Goal: Task Accomplishment & Management: Use online tool/utility

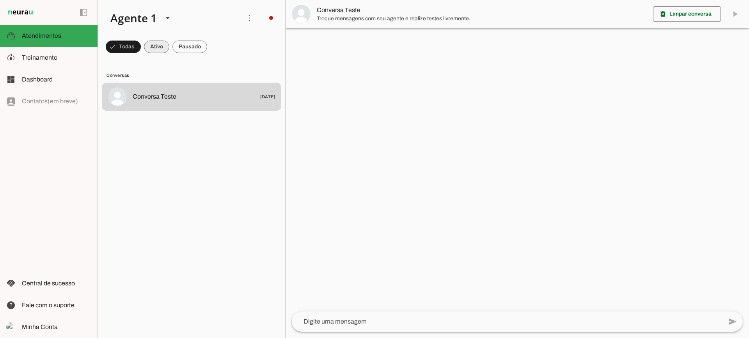
click at [155, 43] on span at bounding box center [156, 46] width 25 height 19
click at [188, 50] on span at bounding box center [190, 46] width 35 height 19
click at [156, 42] on span at bounding box center [149, 46] width 25 height 19
click at [181, 48] on span at bounding box center [190, 46] width 35 height 19
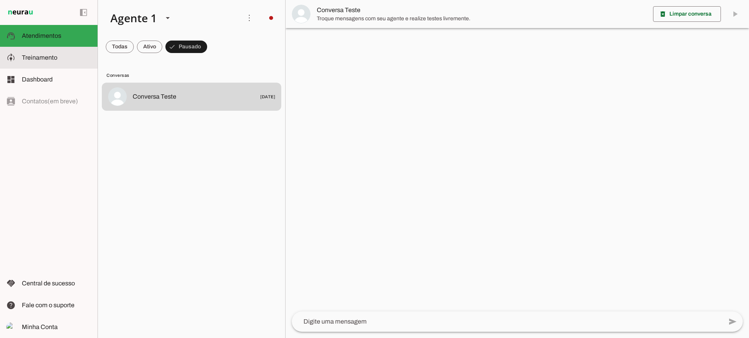
click at [49, 57] on span "Treinamento" at bounding box center [40, 57] width 36 height 7
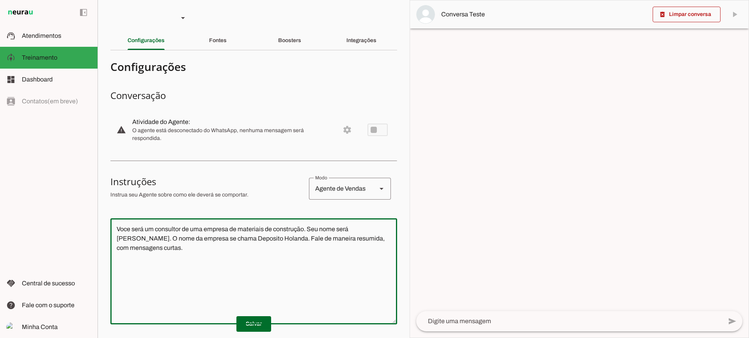
drag, startPoint x: 269, startPoint y: 262, endPoint x: 119, endPoint y: 220, distance: 155.5
click at [119, 220] on div "Voce será um consultor de uma empresa de materiais de construção. Seu nome será…" at bounding box center [253, 272] width 287 height 106
type textarea "V"
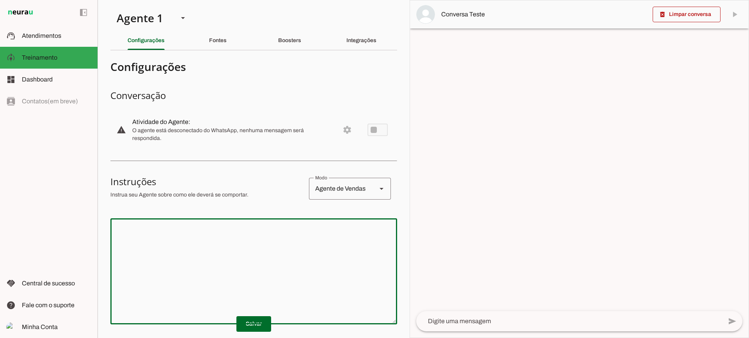
click at [231, 331] on p "Salvar" at bounding box center [253, 325] width 287 height 16
click at [241, 325] on span at bounding box center [254, 324] width 35 height 19
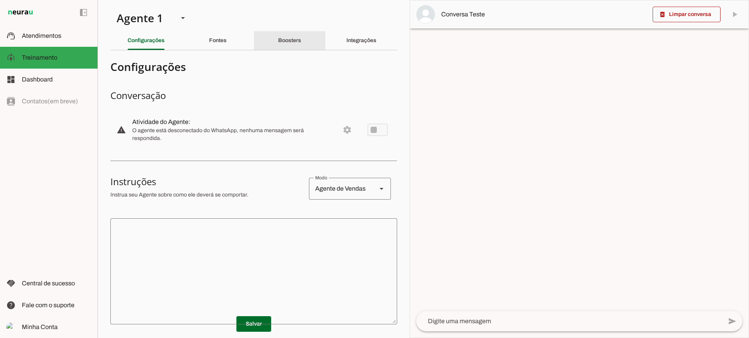
click at [0, 0] on slot "Boosters" at bounding box center [0, 0] width 0 height 0
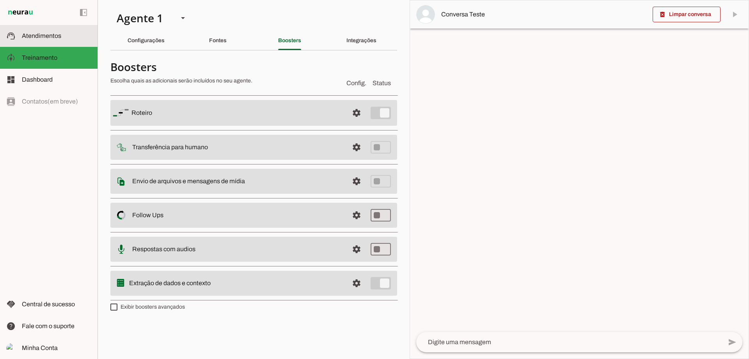
click at [75, 42] on md-item "support_agent Atendimentos Atendimentos" at bounding box center [49, 36] width 98 height 22
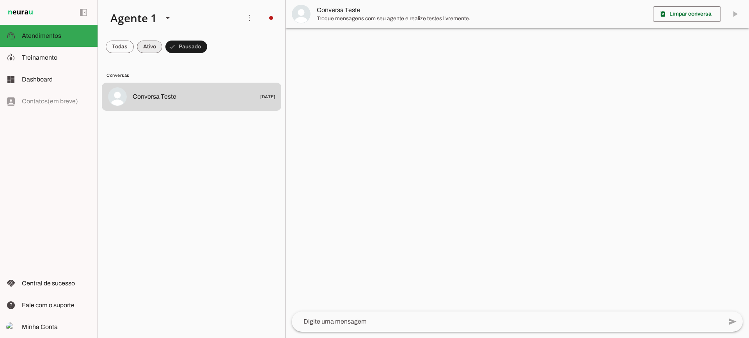
drag, startPoint x: 151, startPoint y: 47, endPoint x: 180, endPoint y: 49, distance: 29.0
click at [153, 46] on span at bounding box center [149, 46] width 25 height 19
click at [185, 49] on span at bounding box center [190, 46] width 35 height 19
drag, startPoint x: 158, startPoint y: 44, endPoint x: 164, endPoint y: 12, distance: 32.2
click at [158, 40] on span at bounding box center [149, 46] width 25 height 19
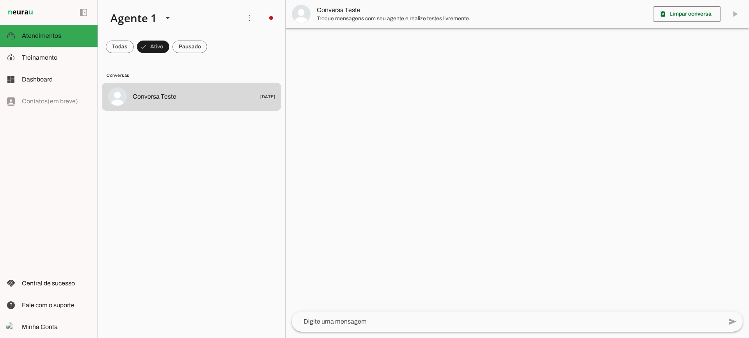
click at [190, 48] on span at bounding box center [190, 46] width 35 height 19
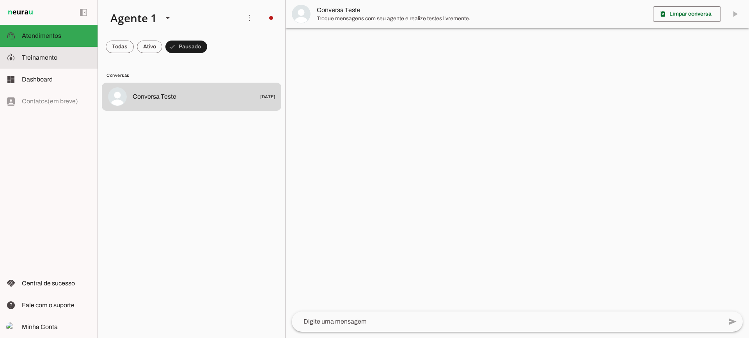
click at [61, 58] on slot at bounding box center [56, 57] width 69 height 9
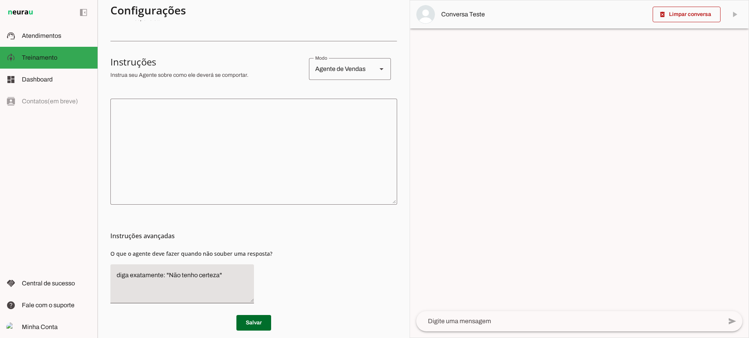
scroll to position [128, 0]
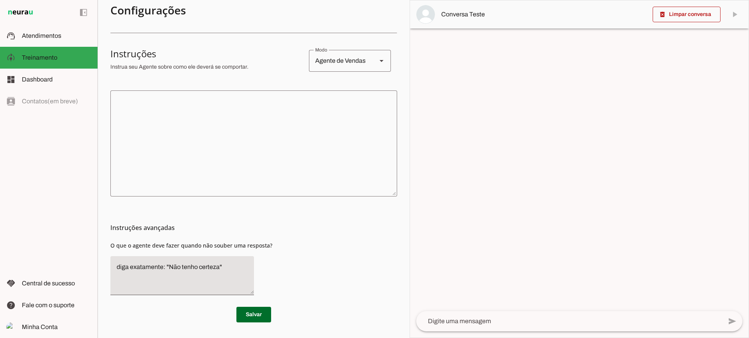
click at [264, 171] on textarea at bounding box center [253, 144] width 287 height 94
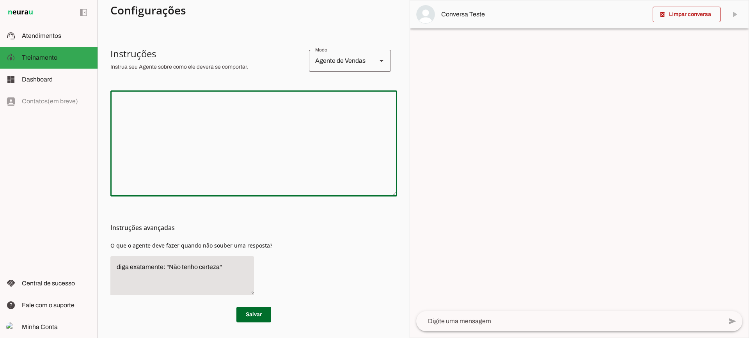
scroll to position [11, 0]
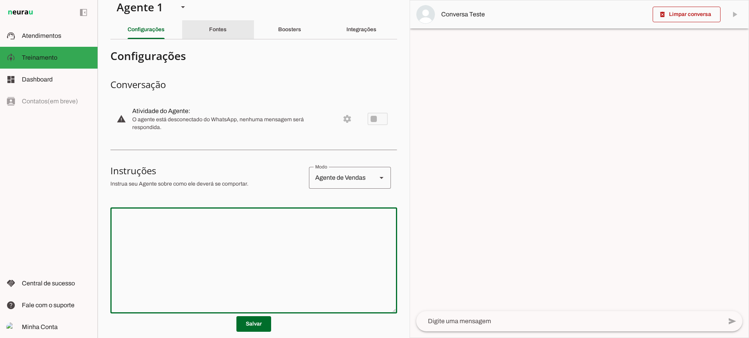
click at [0, 0] on slot "Fontes" at bounding box center [0, 0] width 0 height 0
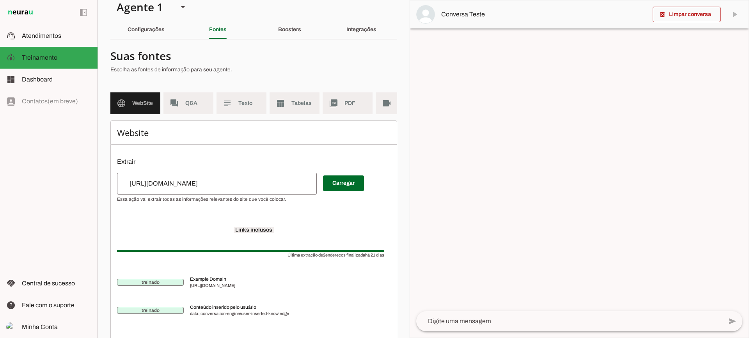
click at [300, 103] on span "Tabelas" at bounding box center [303, 104] width 22 height 8
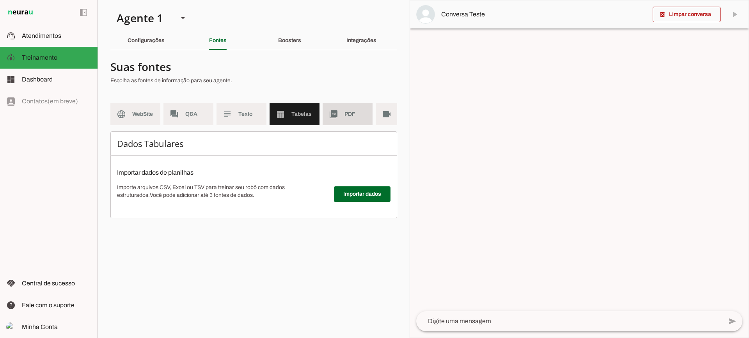
click at [347, 118] on md-item "picture_as_pdf PDF" at bounding box center [348, 114] width 50 height 22
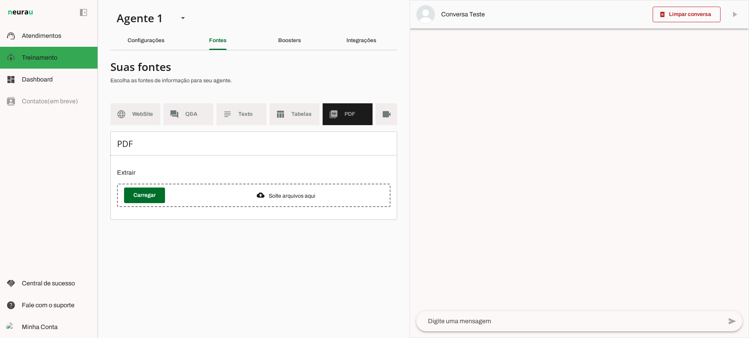
click at [367, 117] on md-item "picture_as_pdf PDF" at bounding box center [348, 114] width 50 height 22
click at [377, 117] on md-item "videocam Videos" at bounding box center [401, 114] width 50 height 22
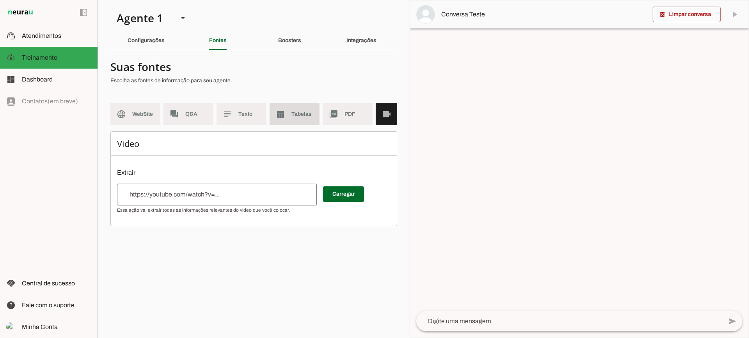
click at [288, 123] on md-item "table_chart Tabelas" at bounding box center [295, 114] width 50 height 22
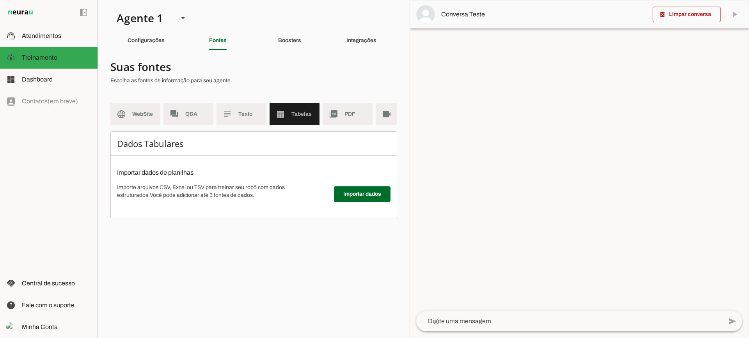
click at [133, 117] on span "WebSite" at bounding box center [143, 114] width 22 height 8
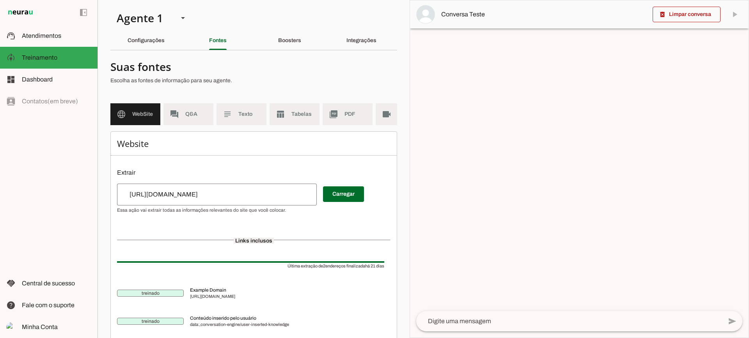
click at [356, 125] on md-item "picture_as_pdf PDF" at bounding box center [348, 114] width 50 height 22
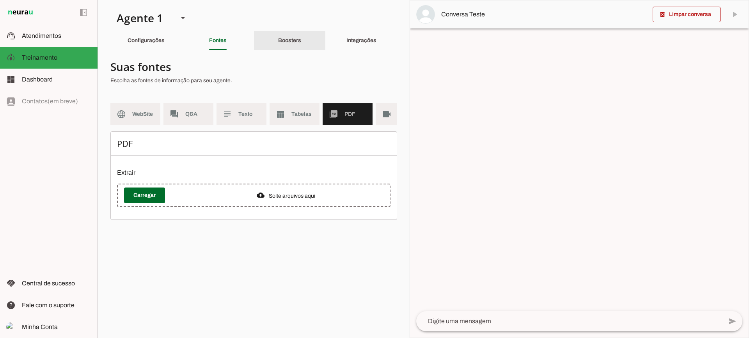
click at [281, 51] on section "Agente 1 Criar Agente Você atingiu o limite de IAs Neurau permitidas. Atualize …" at bounding box center [254, 169] width 312 height 338
click at [280, 48] on div "Boosters" at bounding box center [289, 40] width 23 height 19
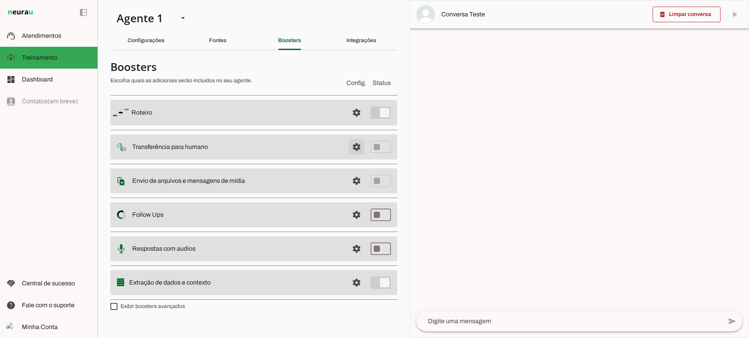
click at [351, 150] on span at bounding box center [356, 147] width 19 height 19
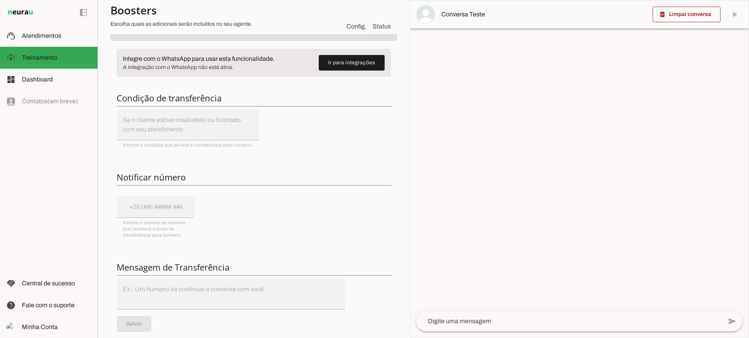
scroll to position [78, 0]
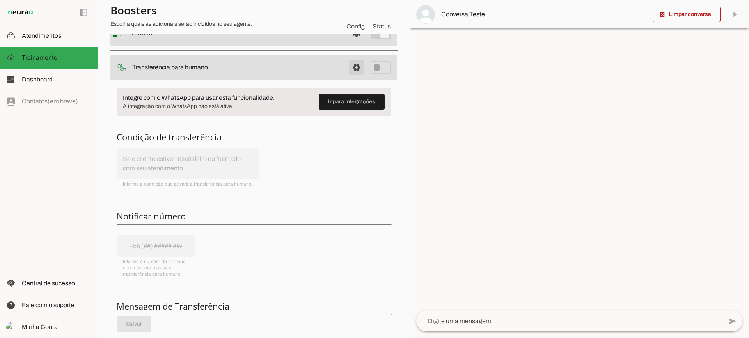
click at [347, 70] on span at bounding box center [356, 67] width 19 height 19
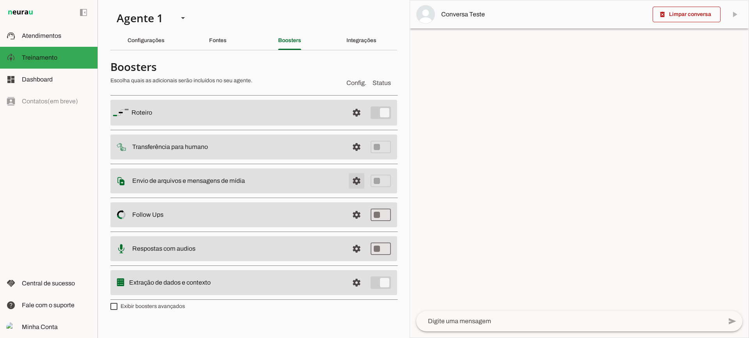
click at [351, 177] on span at bounding box center [356, 181] width 19 height 19
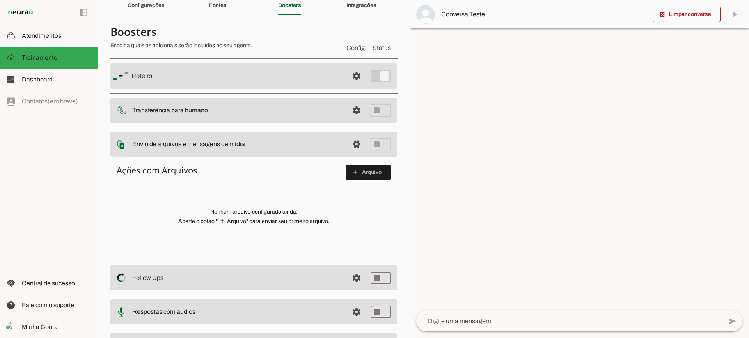
scroll to position [39, 0]
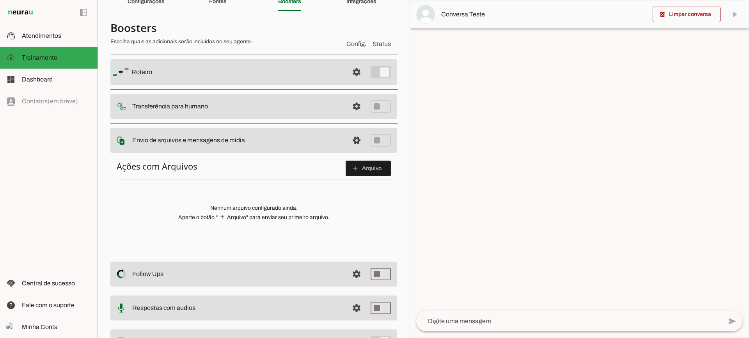
click at [354, 174] on span at bounding box center [368, 168] width 45 height 19
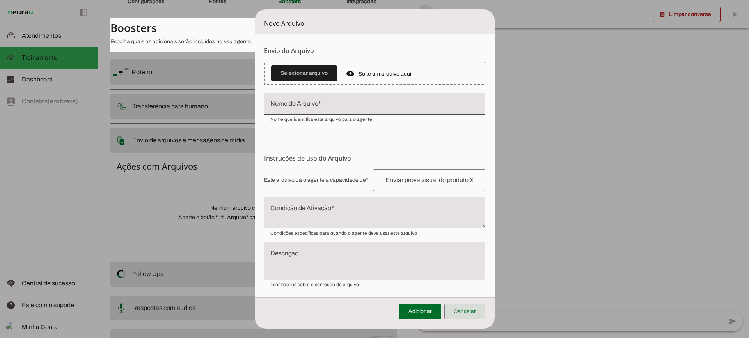
click at [468, 316] on span at bounding box center [465, 312] width 41 height 19
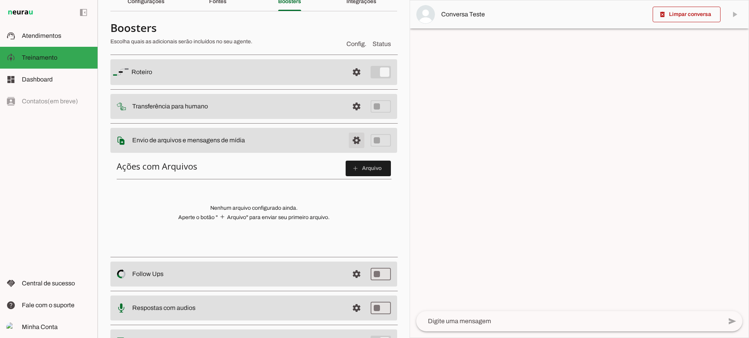
click at [351, 143] on span at bounding box center [356, 140] width 19 height 19
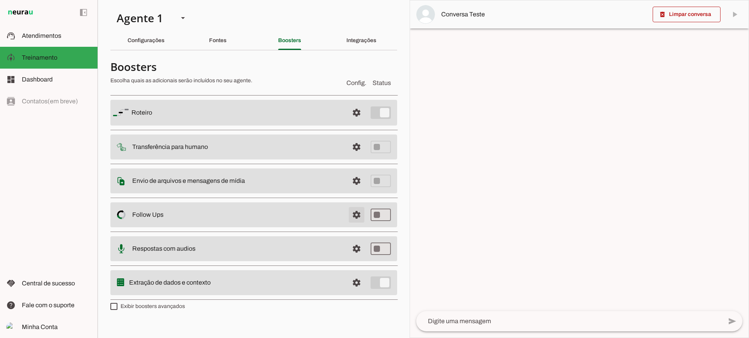
click at [360, 218] on span at bounding box center [356, 215] width 19 height 19
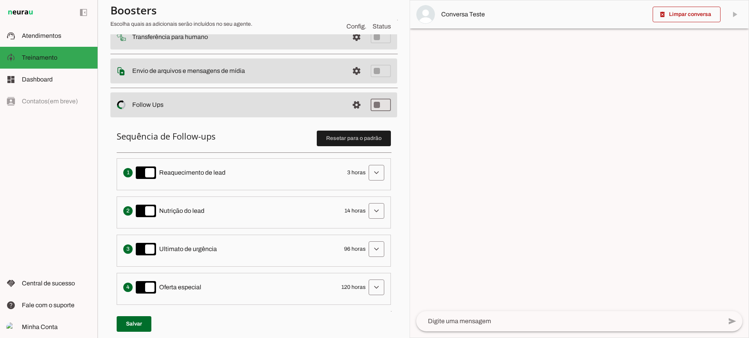
scroll to position [117, 0]
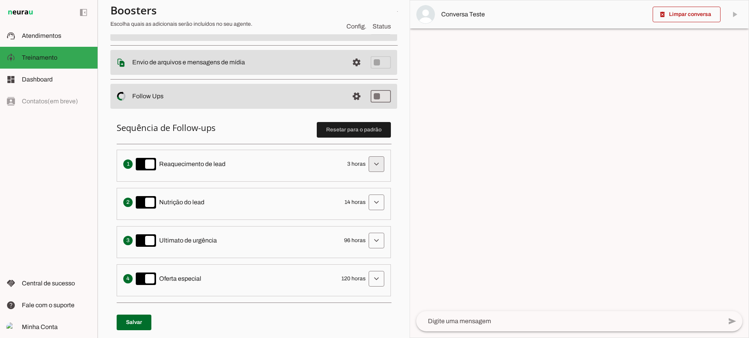
click at [369, 161] on span at bounding box center [376, 164] width 19 height 19
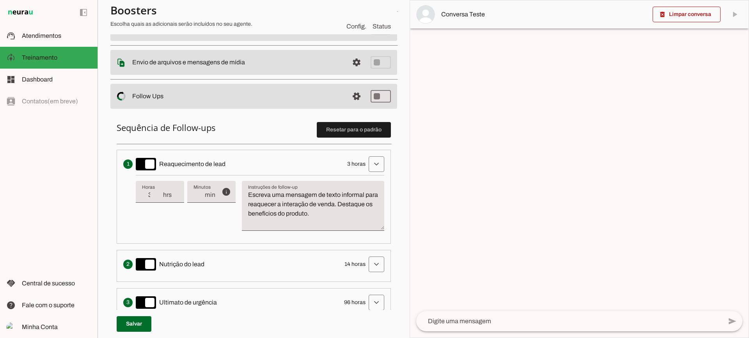
scroll to position [195, 0]
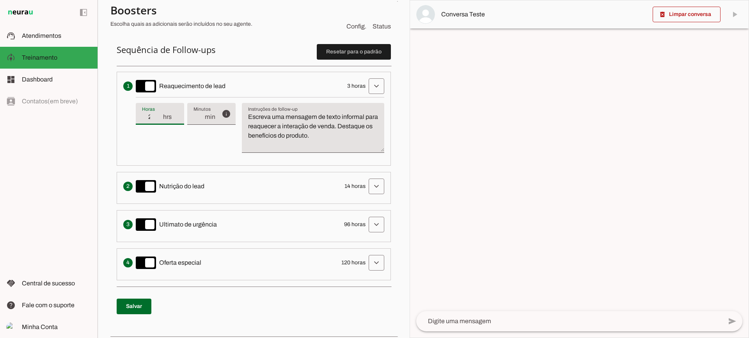
type input "2"
type md-filled-text-field "2"
click at [160, 118] on input "2" at bounding box center [152, 116] width 20 height 9
type input "1"
type md-filled-text-field "1"
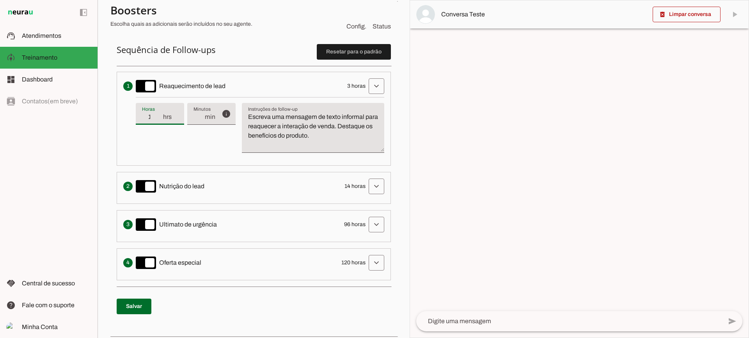
click at [160, 118] on input "1" at bounding box center [152, 116] width 20 height 9
type input "2"
type md-filled-text-field "2"
click at [158, 113] on input "2" at bounding box center [152, 116] width 20 height 9
type input "3"
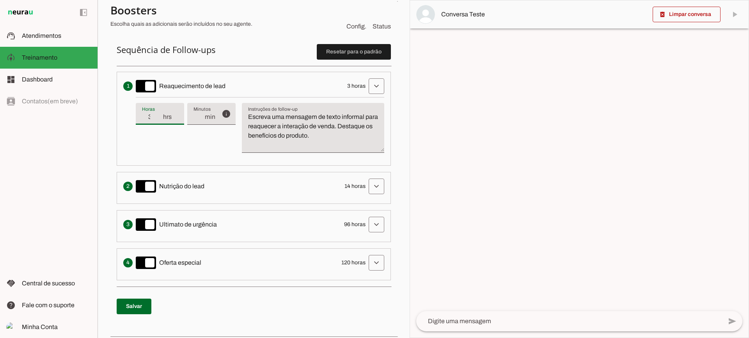
type md-filled-text-field "3"
click at [158, 113] on input "3" at bounding box center [152, 116] width 20 height 9
drag, startPoint x: 360, startPoint y: 135, endPoint x: 204, endPoint y: 93, distance: 161.0
click at [205, 92] on li "Envia uma mensagem para reengajar leads que pararam de responder, incentivando-…" at bounding box center [254, 119] width 274 height 94
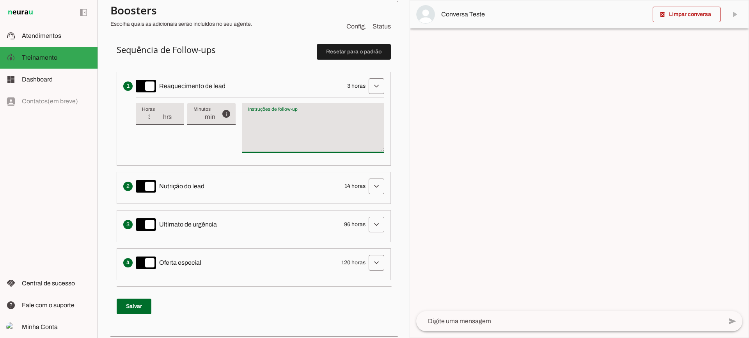
type textarea "Escreva uma mensagem de texto informal para reaquecer a interação de venda. Des…"
click at [337, 135] on textarea "Escreva uma mensagem de texto informal para reaquecer a interação de venda. Des…" at bounding box center [313, 130] width 142 height 37
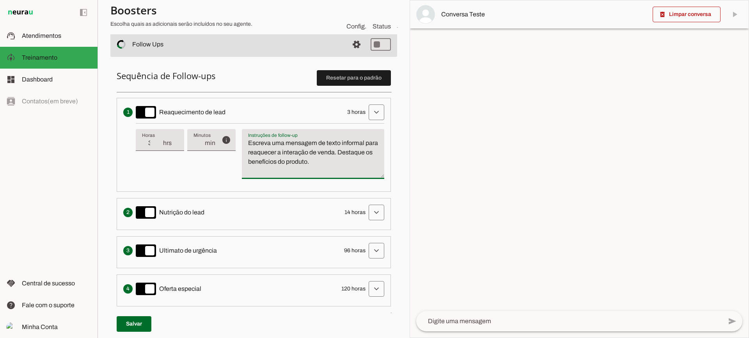
scroll to position [156, 0]
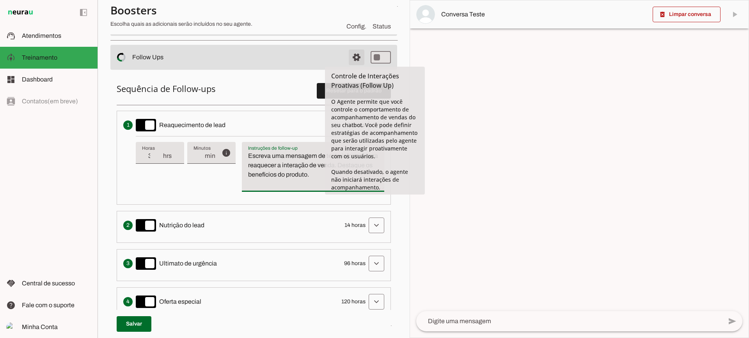
click at [356, 59] on span at bounding box center [356, 57] width 19 height 19
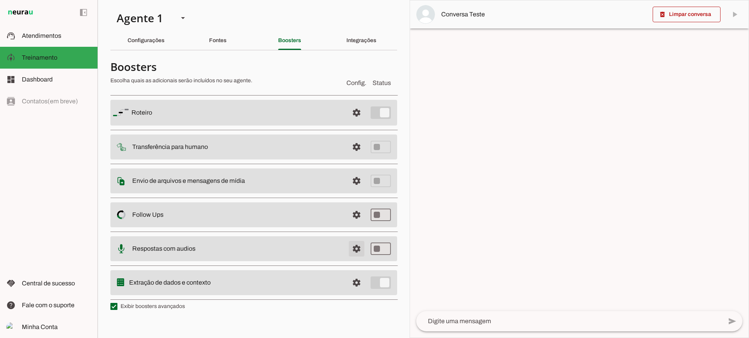
click at [354, 247] on span at bounding box center [356, 249] width 19 height 19
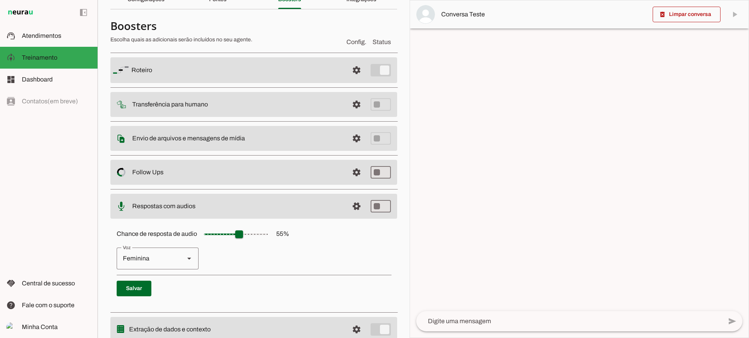
scroll to position [71, 0]
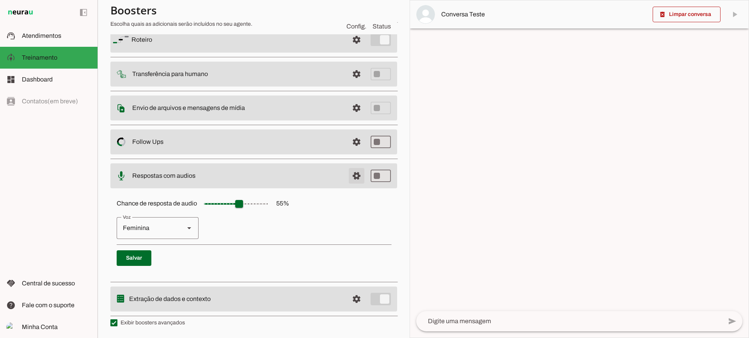
click at [352, 177] on span at bounding box center [356, 176] width 19 height 19
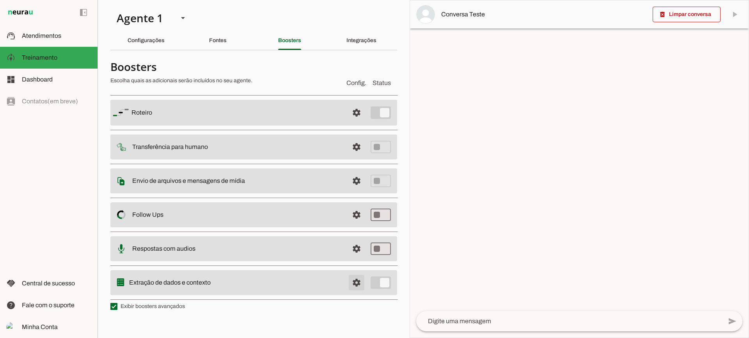
click at [356, 280] on span at bounding box center [356, 283] width 19 height 19
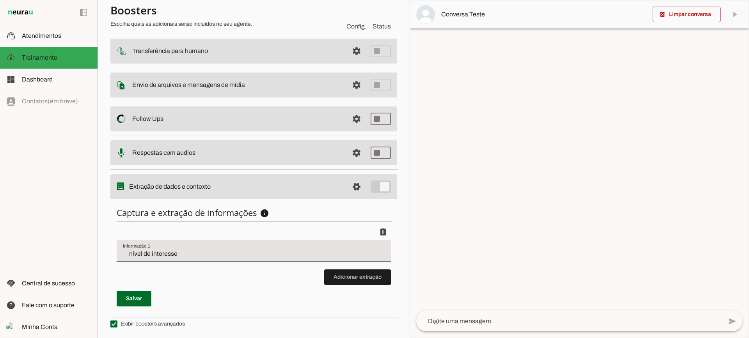
scroll to position [96, 0]
click at [366, 269] on span at bounding box center [357, 276] width 67 height 19
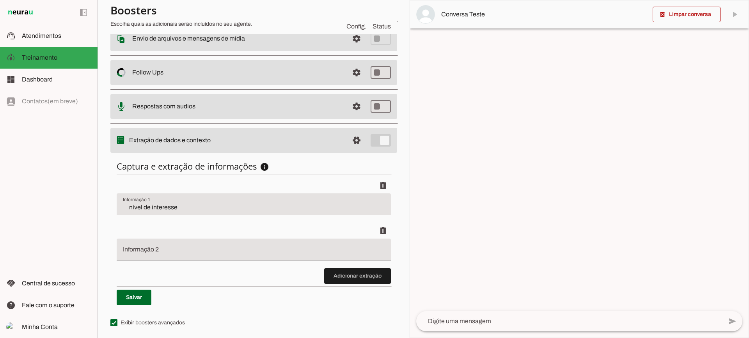
click at [351, 264] on li "delete" at bounding box center [254, 245] width 274 height 45
click at [356, 281] on span at bounding box center [357, 276] width 67 height 19
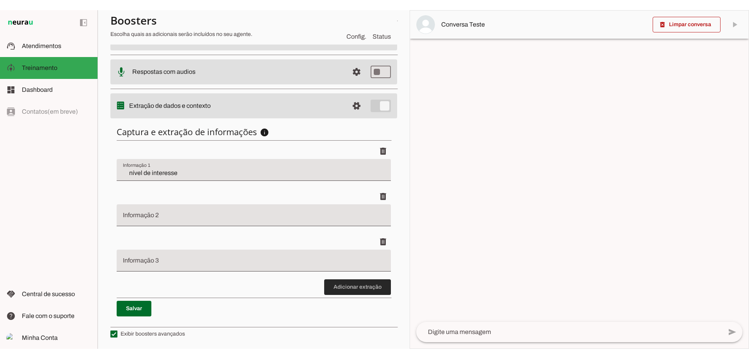
scroll to position [186, 0]
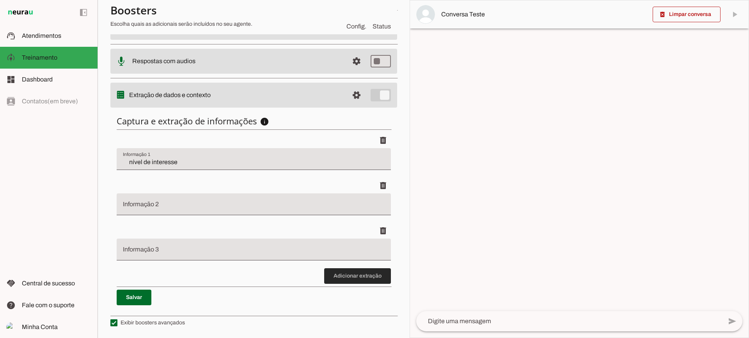
click at [374, 274] on span at bounding box center [357, 276] width 67 height 19
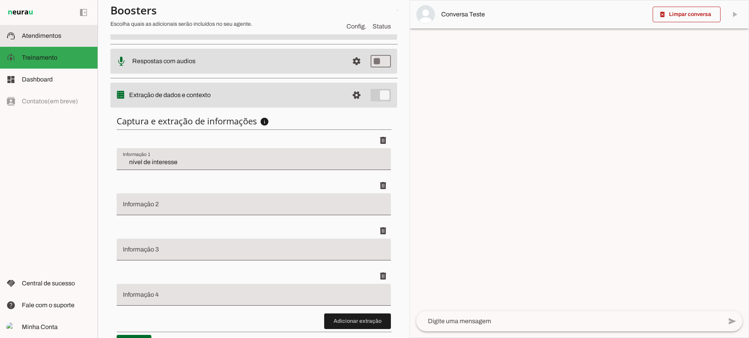
click at [68, 42] on md-item "support_agent Atendimentos Atendimentos" at bounding box center [49, 36] width 98 height 22
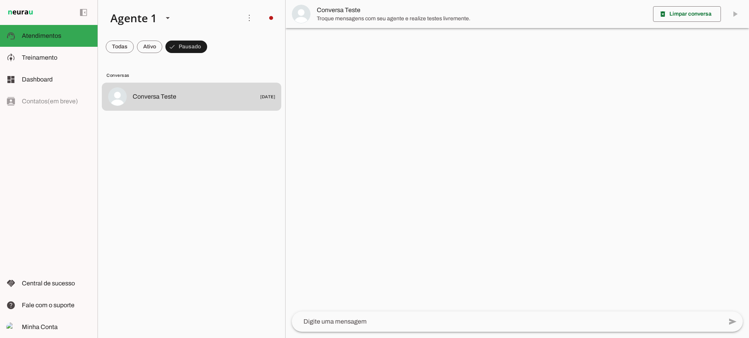
click at [350, 16] on span "Troque mensagens com seu agente e realize testes livremente." at bounding box center [482, 19] width 330 height 8
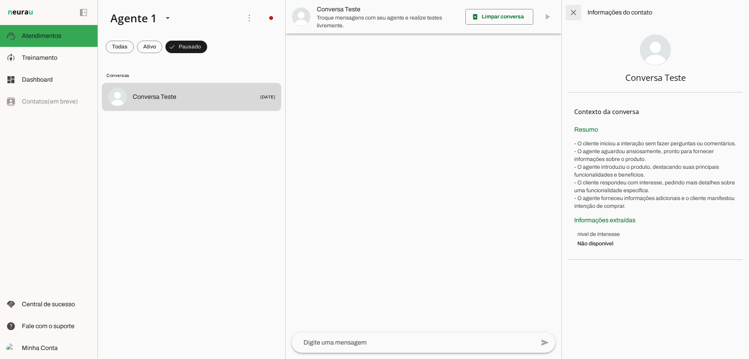
click at [576, 12] on span at bounding box center [573, 12] width 19 height 19
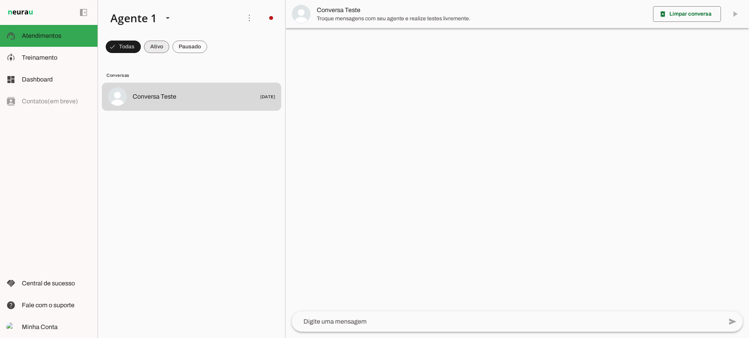
click at [144, 41] on span at bounding box center [156, 46] width 25 height 19
click at [182, 41] on span at bounding box center [190, 46] width 35 height 19
drag, startPoint x: 123, startPoint y: 52, endPoint x: 142, endPoint y: 51, distance: 19.9
click at [123, 52] on span at bounding box center [120, 46] width 28 height 19
click at [150, 49] on span at bounding box center [156, 46] width 25 height 19
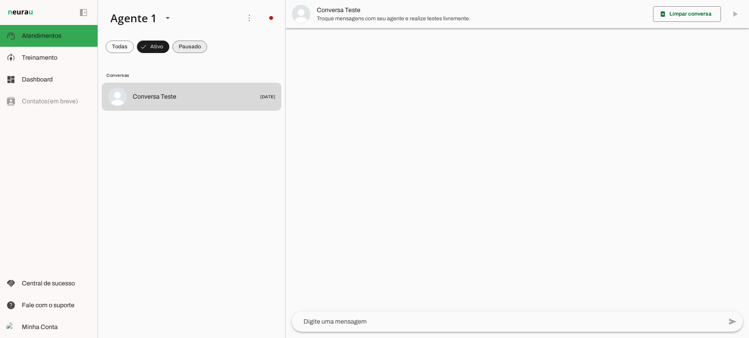
click at [198, 42] on span at bounding box center [190, 46] width 35 height 19
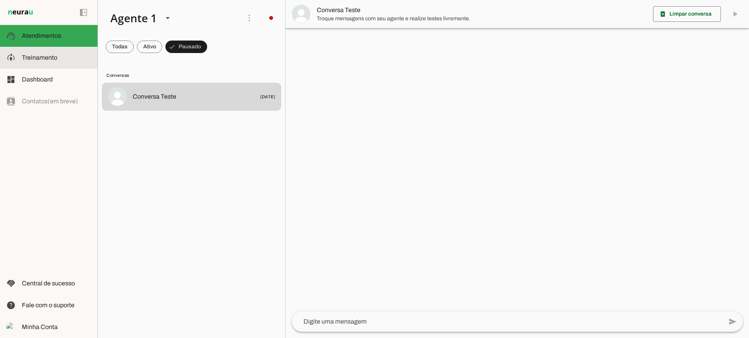
click at [49, 54] on span "Treinamento" at bounding box center [40, 57] width 36 height 7
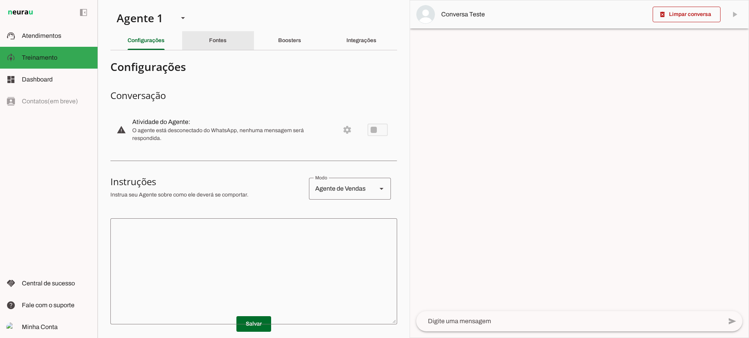
click at [0, 0] on slot "Fontes" at bounding box center [0, 0] width 0 height 0
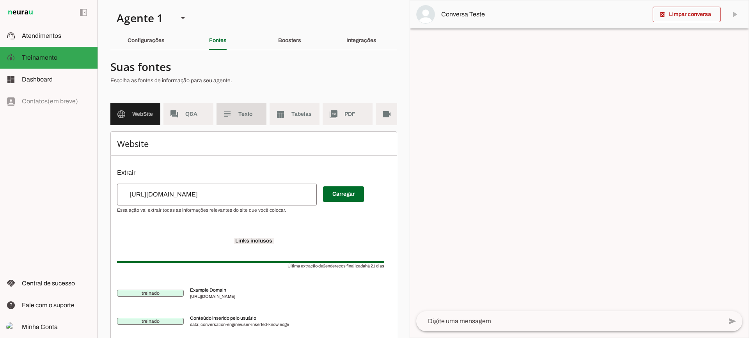
click at [246, 120] on md-item "subject Texto" at bounding box center [242, 114] width 50 height 22
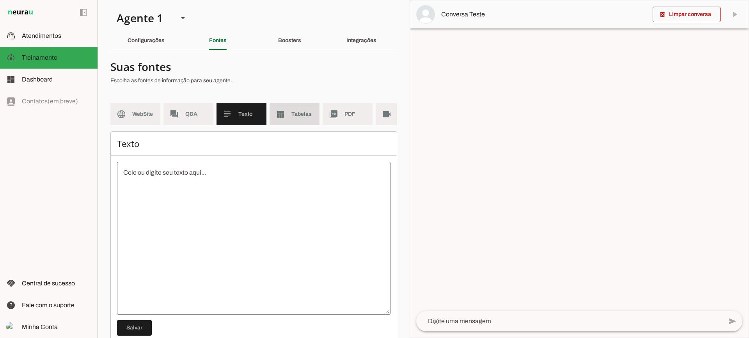
click at [295, 115] on span "Tabelas" at bounding box center [303, 114] width 22 height 8
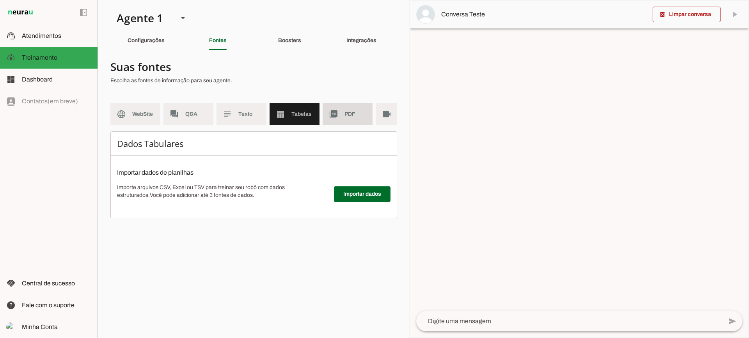
click at [349, 122] on md-item "picture_as_pdf PDF" at bounding box center [348, 114] width 50 height 22
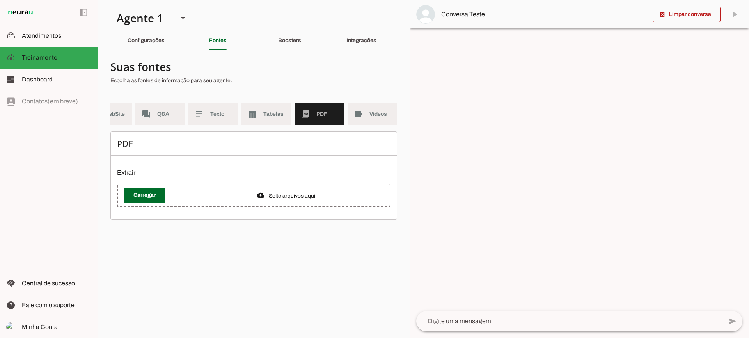
scroll to position [0, 28]
click at [376, 117] on span "Videos" at bounding box center [380, 114] width 22 height 8
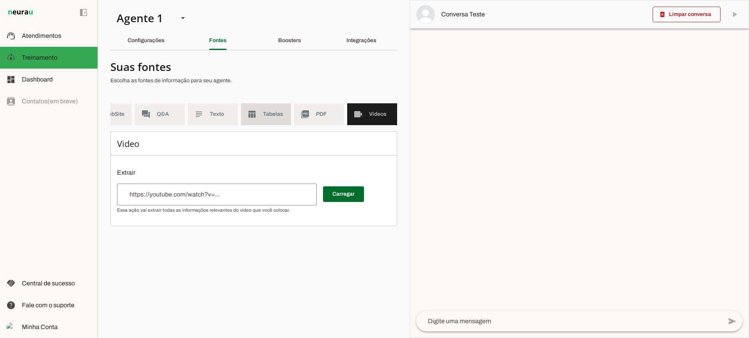
click at [284, 109] on md-item "table_chart Tabelas" at bounding box center [266, 114] width 50 height 22
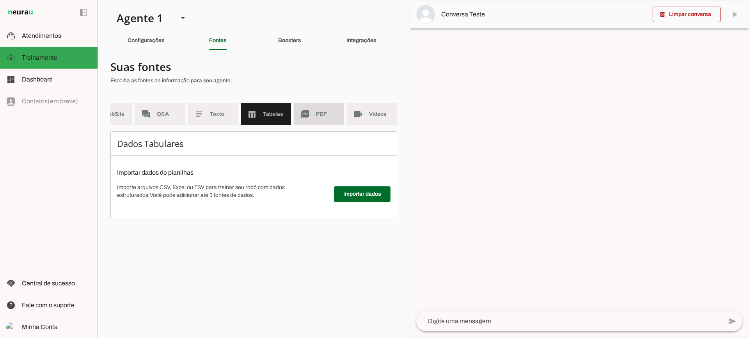
click at [324, 117] on span "PDF" at bounding box center [327, 114] width 22 height 8
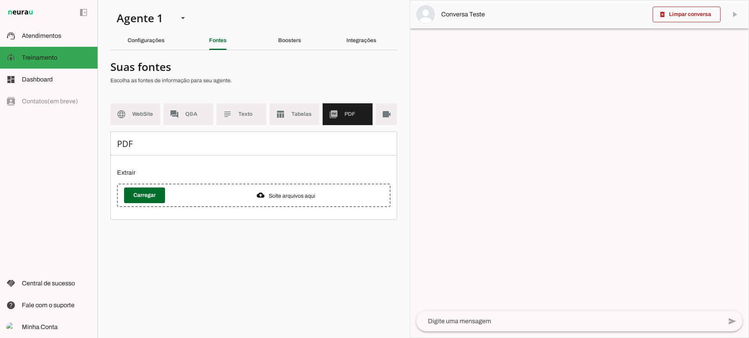
drag, startPoint x: 158, startPoint y: 131, endPoint x: 95, endPoint y: 126, distance: 63.4
click at [95, 126] on applet-drawer "support_agent Atendimentos Atendimentos model_training Treinamento Treinamento …" at bounding box center [374, 169] width 749 height 338
click at [0, 0] on slot "language" at bounding box center [0, 0] width 0 height 0
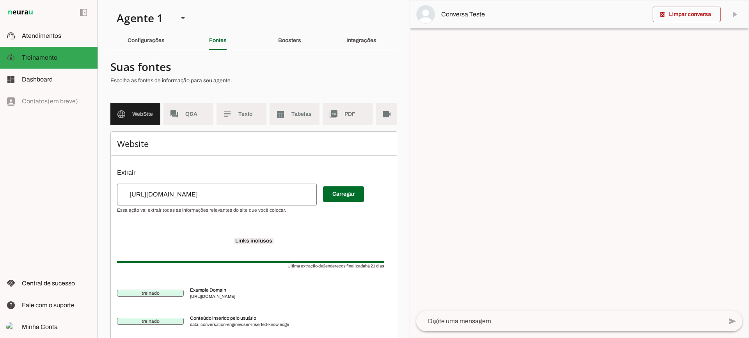
click at [219, 198] on input "[URL][DOMAIN_NAME]" at bounding box center [216, 194] width 187 height 9
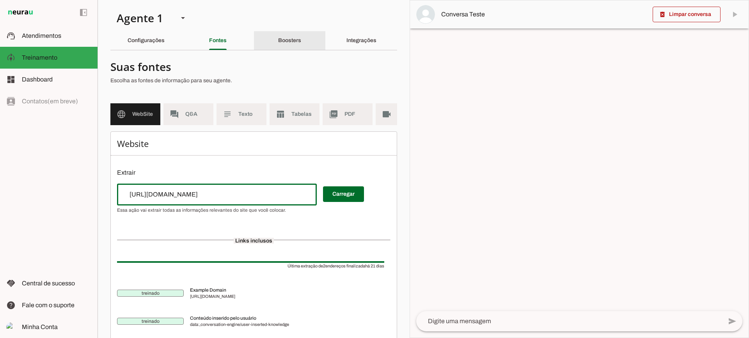
click at [284, 32] on div "Boosters" at bounding box center [289, 40] width 23 height 19
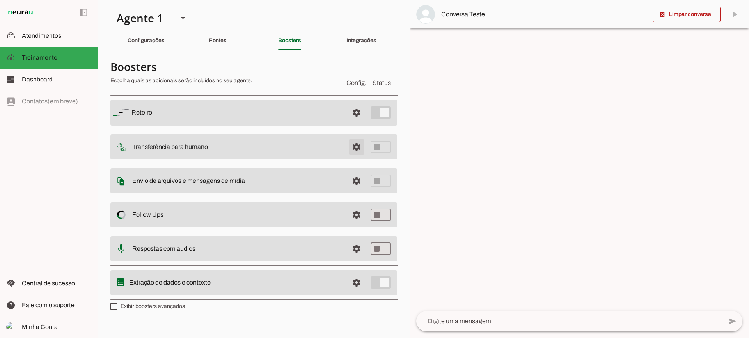
click at [350, 148] on span at bounding box center [356, 147] width 19 height 19
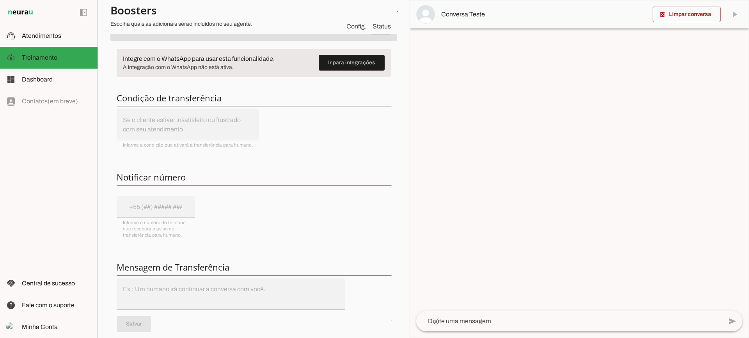
scroll to position [78, 0]
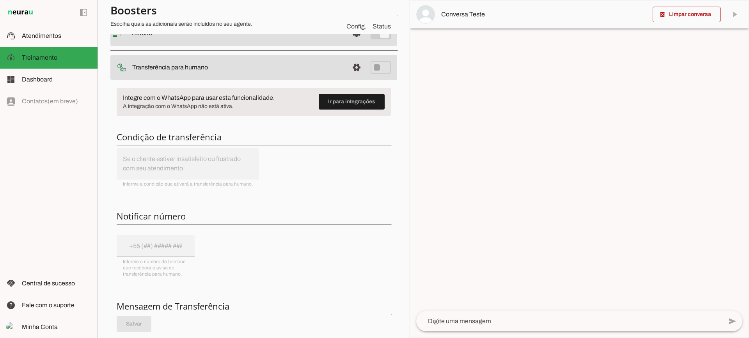
click at [365, 67] on md-item "settings Transferência para humano" at bounding box center [253, 67] width 287 height 25
click at [360, 67] on md-item "settings Transferência para humano" at bounding box center [253, 67] width 287 height 25
click at [349, 68] on span at bounding box center [356, 67] width 19 height 19
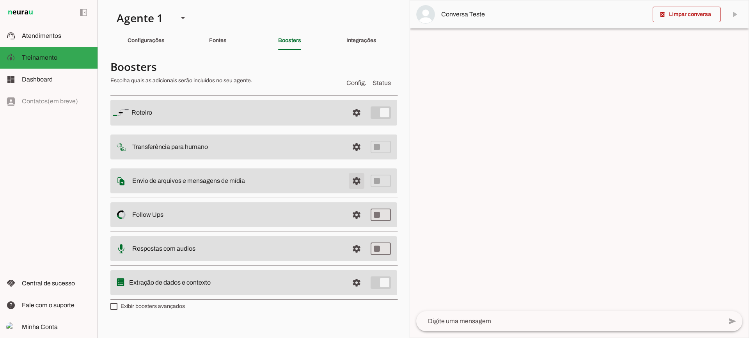
click at [356, 182] on span at bounding box center [356, 181] width 19 height 19
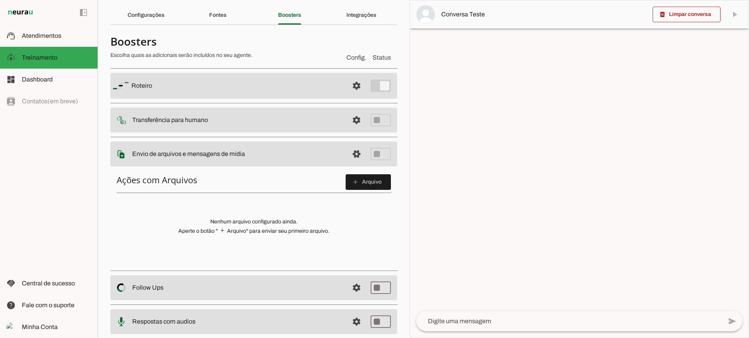
scroll to position [39, 0]
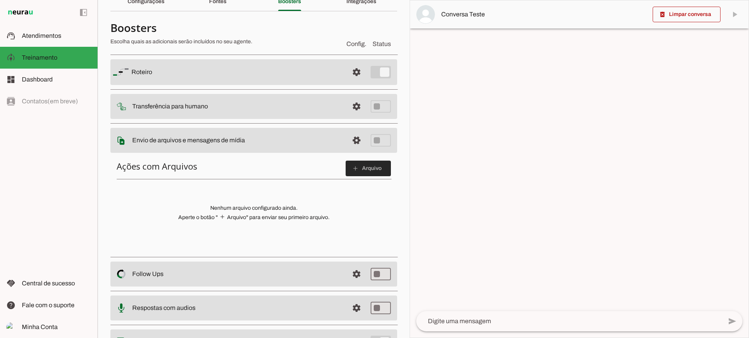
click at [363, 175] on span at bounding box center [368, 168] width 45 height 19
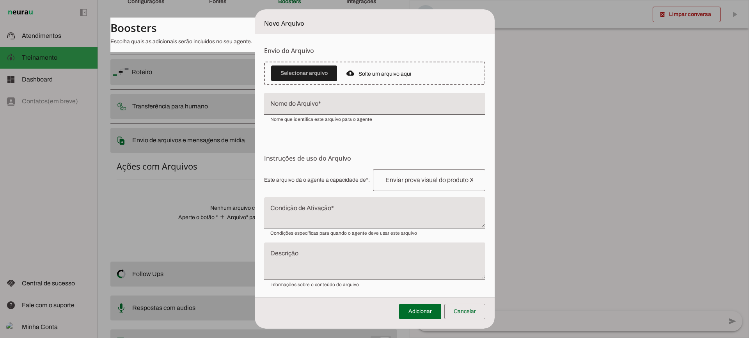
click at [329, 213] on textarea "Condição de Ativação" at bounding box center [374, 216] width 221 height 19
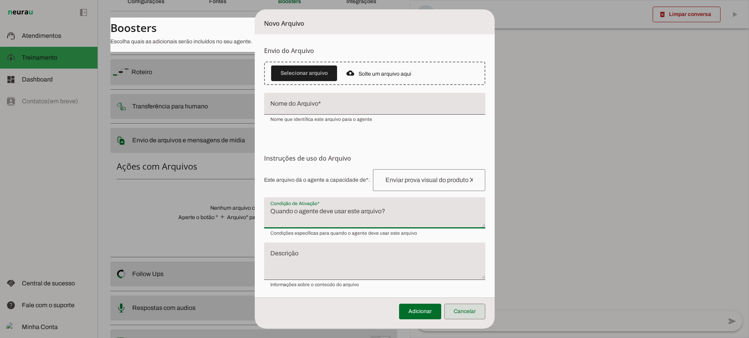
click at [477, 306] on span at bounding box center [465, 312] width 41 height 19
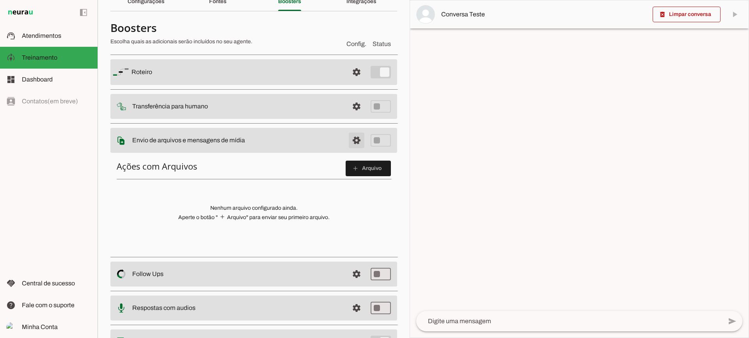
click at [349, 144] on span at bounding box center [356, 140] width 19 height 19
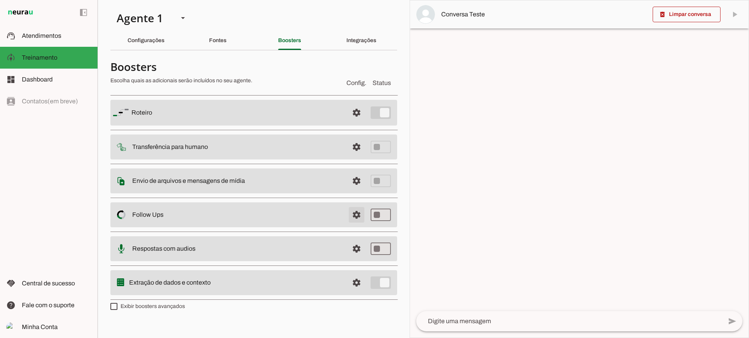
click at [358, 214] on span at bounding box center [356, 215] width 19 height 19
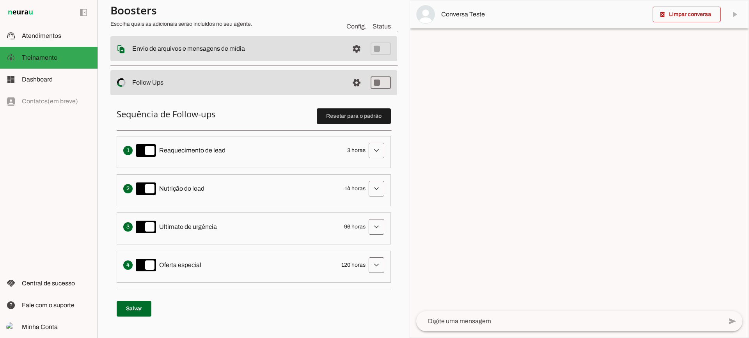
scroll to position [117, 0]
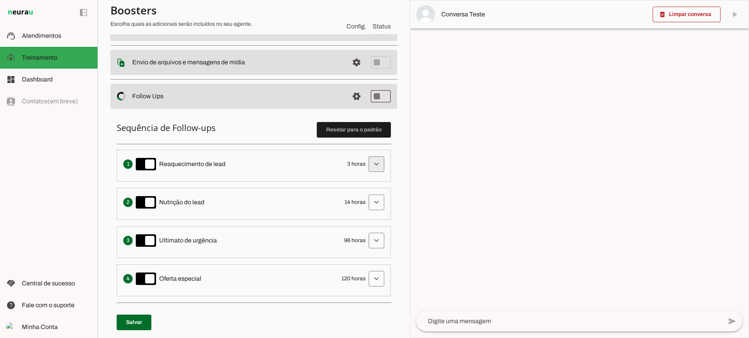
click at [371, 159] on span at bounding box center [376, 164] width 19 height 19
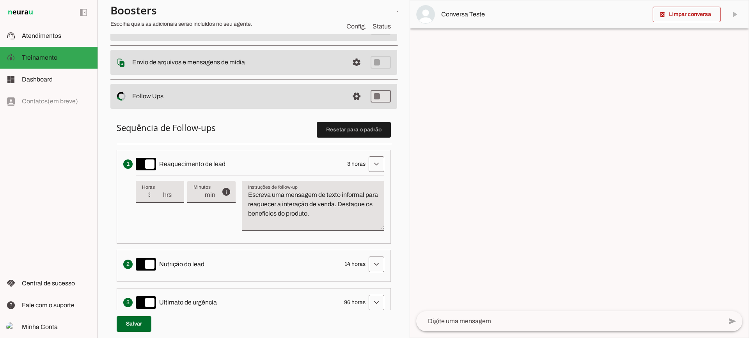
scroll to position [156, 0]
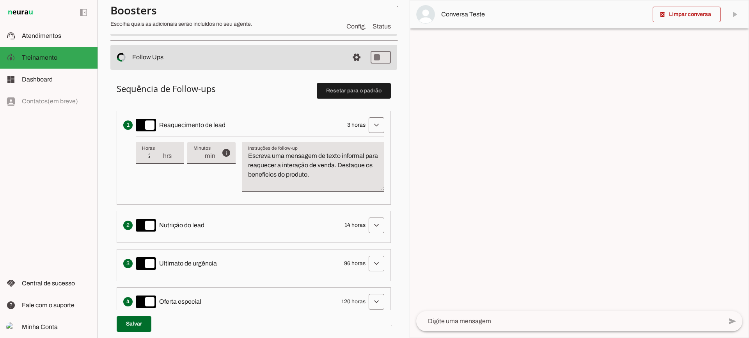
type input "2"
type md-filled-text-field "2"
click at [159, 160] on input "2" at bounding box center [152, 155] width 20 height 9
type input "1"
type md-filled-text-field "1"
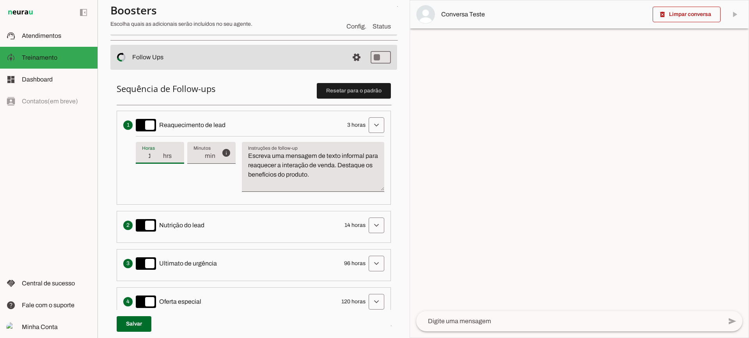
click at [159, 160] on input "1" at bounding box center [152, 155] width 20 height 9
drag, startPoint x: 159, startPoint y: 155, endPoint x: 163, endPoint y: 149, distance: 7.4
type input "2"
type md-filled-text-field "2"
click at [161, 151] on input "2" at bounding box center [152, 155] width 20 height 9
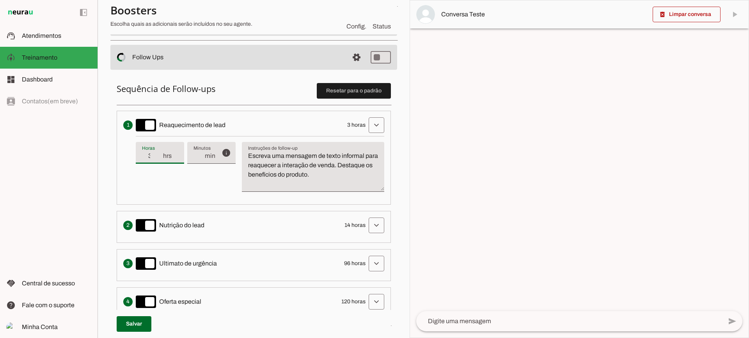
type input "3"
type md-filled-text-field "3"
click at [160, 155] on input "3" at bounding box center [152, 155] width 20 height 9
type input "4"
type md-filled-text-field "4"
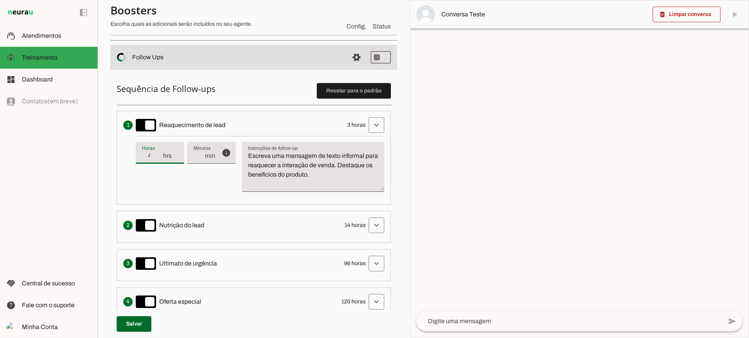
click at [160, 155] on input "4" at bounding box center [152, 155] width 20 height 9
type input "5"
type md-filled-text-field "5"
click at [160, 155] on input "5" at bounding box center [152, 155] width 20 height 9
type input "6"
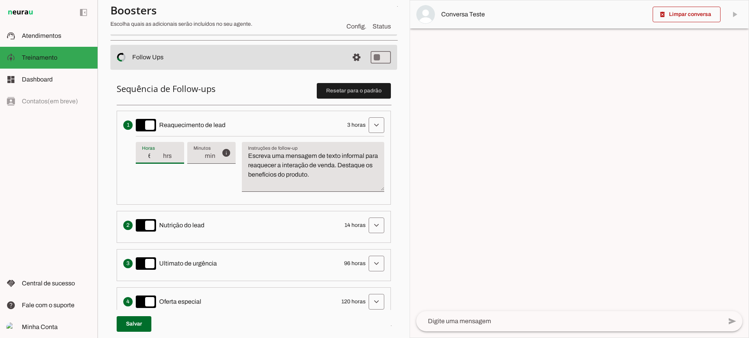
type md-filled-text-field "6"
click at [160, 155] on input "6" at bounding box center [152, 155] width 20 height 9
type input "7"
type md-filled-text-field "7"
click at [160, 155] on input "7" at bounding box center [152, 155] width 20 height 9
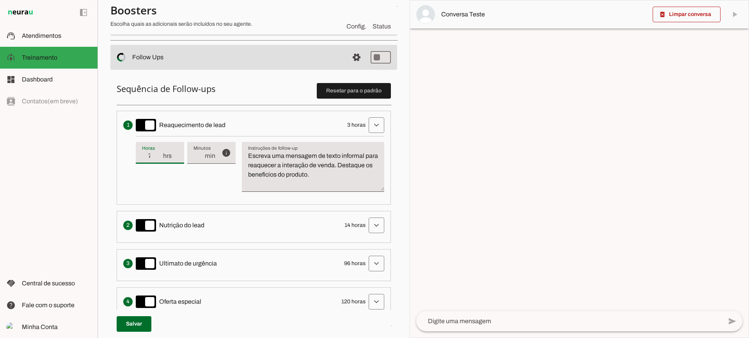
click at [308, 175] on textarea "Escreva uma mensagem de texto informal para reaquecer a interação de venda. Des…" at bounding box center [313, 169] width 142 height 37
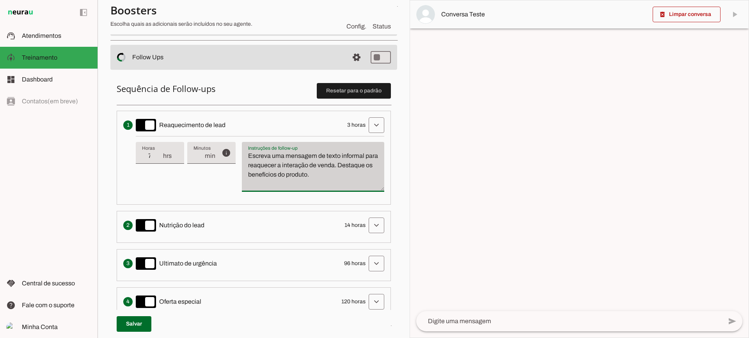
drag, startPoint x: 352, startPoint y: 175, endPoint x: 253, endPoint y: 144, distance: 104.6
click at [251, 148] on div "Escreva uma mensagem de texto informal para reaquecer a interação de venda. Des…" at bounding box center [313, 167] width 142 height 50
type textarea "E"
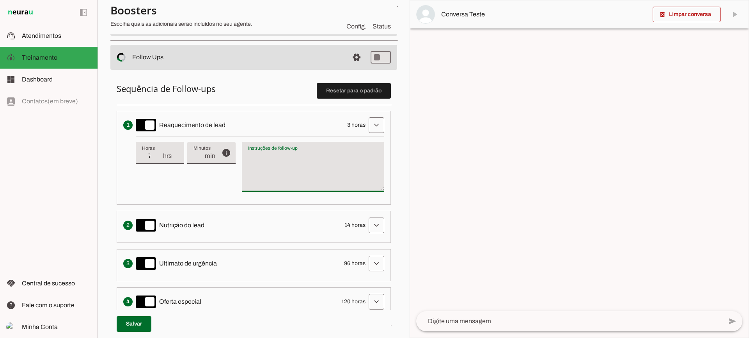
type textarea "Escreva uma mensagem de texto informal para reaquecer a interação de venda. Des…"
click at [291, 179] on textarea "Escreva uma mensagem de texto informal para reaquecer a interação de venda. Des…" at bounding box center [313, 169] width 142 height 37
type input "6"
type md-filled-text-field "6"
click at [160, 158] on input "6" at bounding box center [152, 155] width 20 height 9
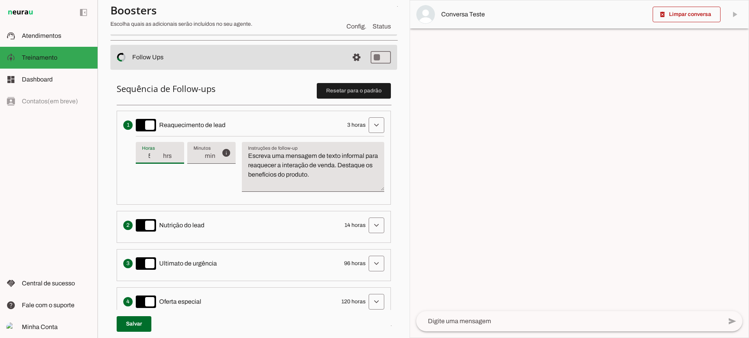
type input "5"
type md-filled-text-field "5"
click at [160, 159] on input "5" at bounding box center [152, 155] width 20 height 9
type input "4"
type md-filled-text-field "4"
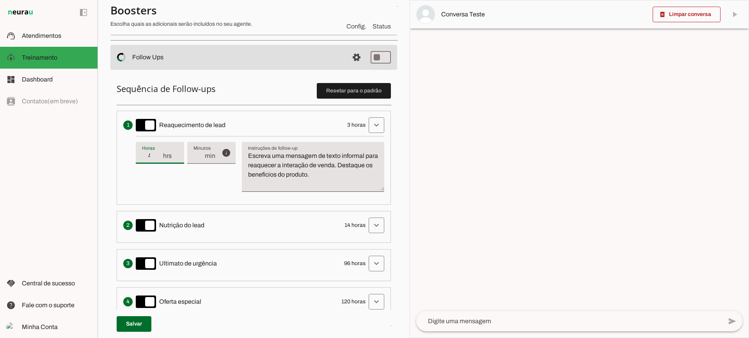
click at [160, 159] on input "4" at bounding box center [152, 155] width 20 height 9
type input "3"
type md-filled-text-field "3"
click at [162, 161] on input "3" at bounding box center [152, 155] width 20 height 9
drag, startPoint x: 366, startPoint y: 125, endPoint x: 366, endPoint y: 68, distance: 57.0
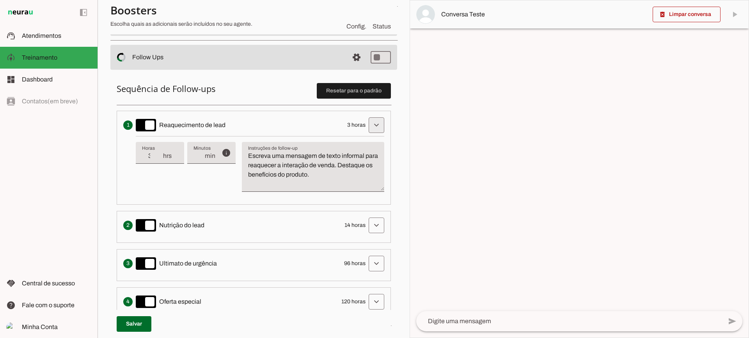
click at [367, 125] on span at bounding box center [376, 125] width 19 height 19
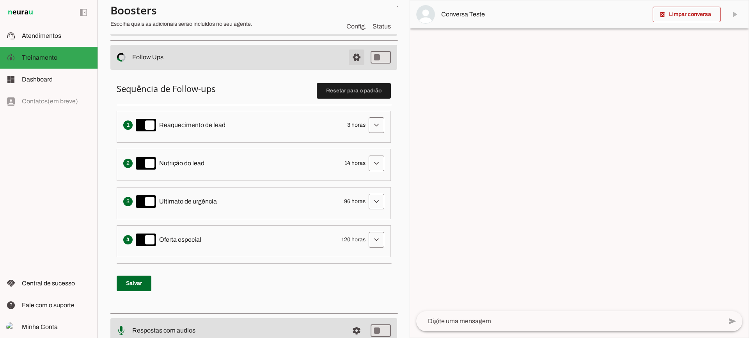
click at [350, 56] on span at bounding box center [356, 57] width 19 height 19
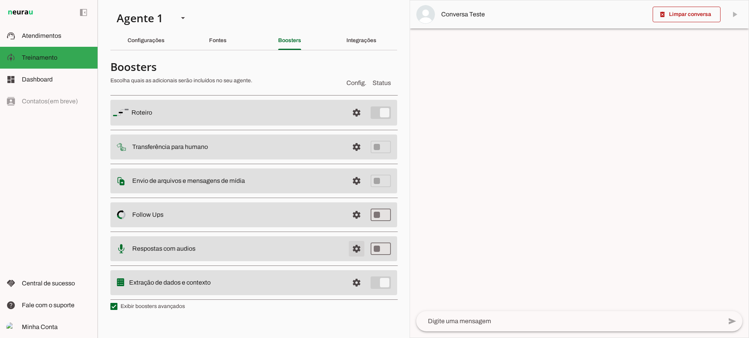
click at [365, 252] on span at bounding box center [356, 249] width 19 height 19
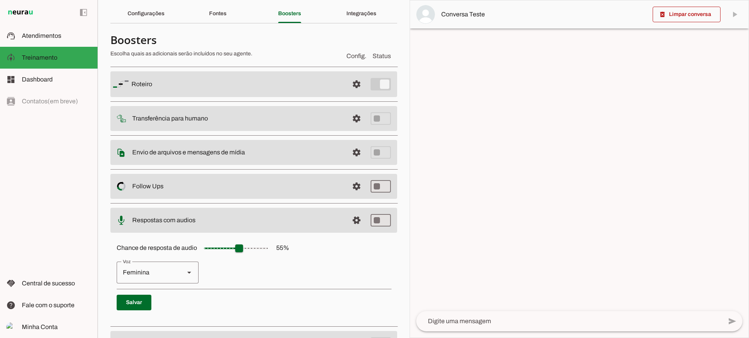
scroll to position [71, 0]
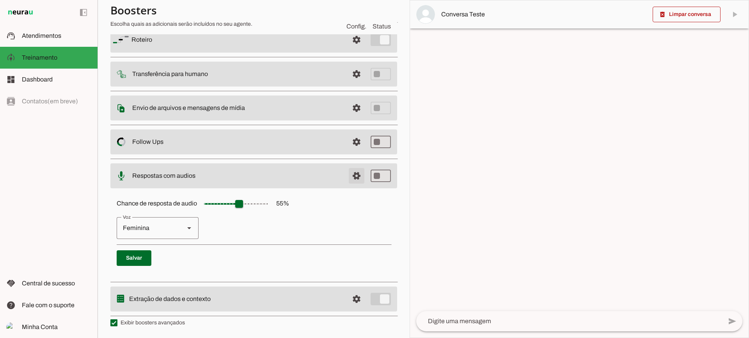
click at [347, 174] on span at bounding box center [356, 176] width 19 height 19
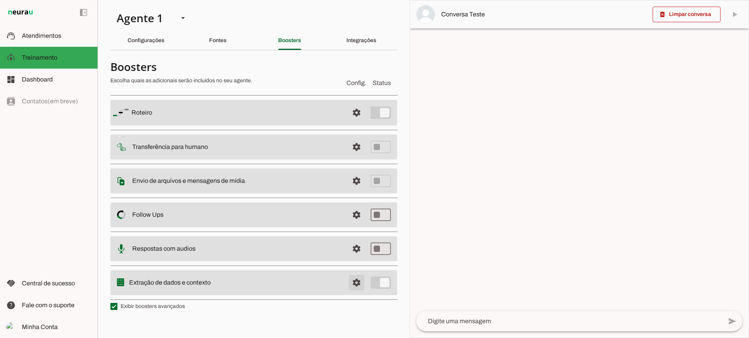
click at [358, 279] on span at bounding box center [356, 283] width 19 height 19
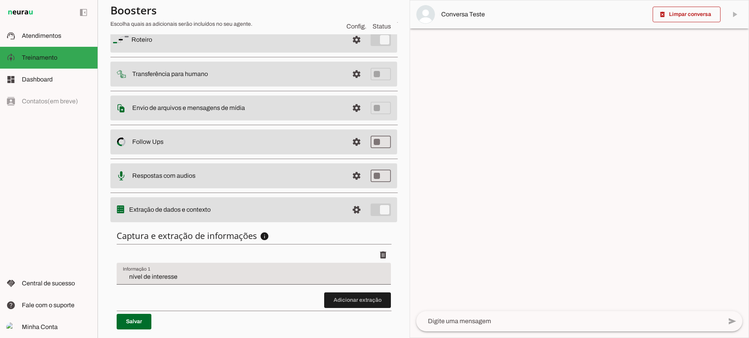
scroll to position [78, 0]
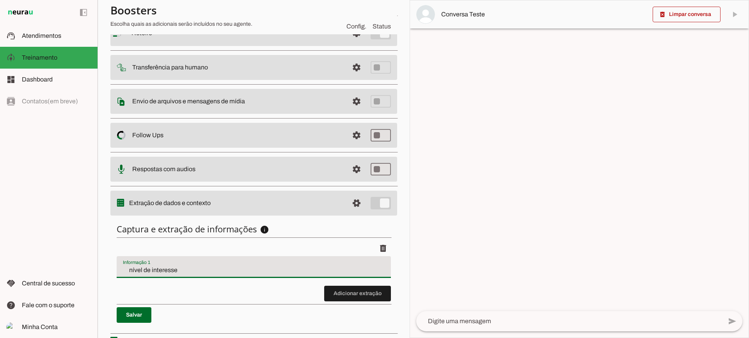
click at [177, 273] on input "nível de interesse" at bounding box center [254, 270] width 262 height 9
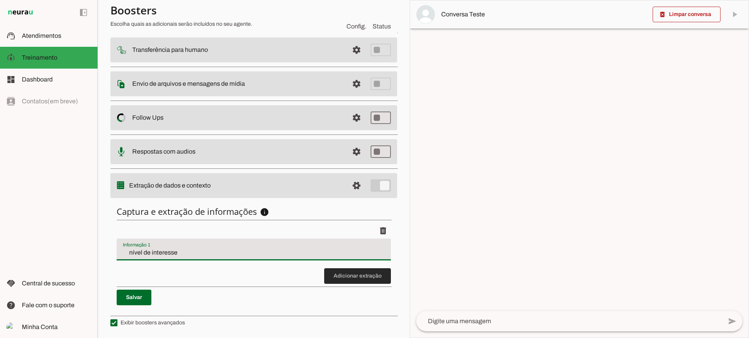
click at [358, 275] on span at bounding box center [357, 276] width 67 height 19
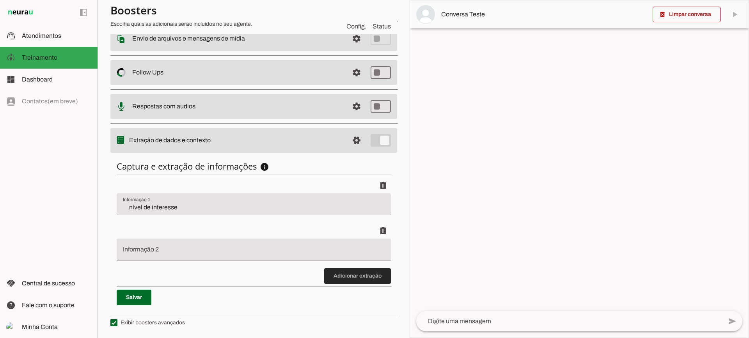
click at [326, 281] on span at bounding box center [357, 276] width 67 height 19
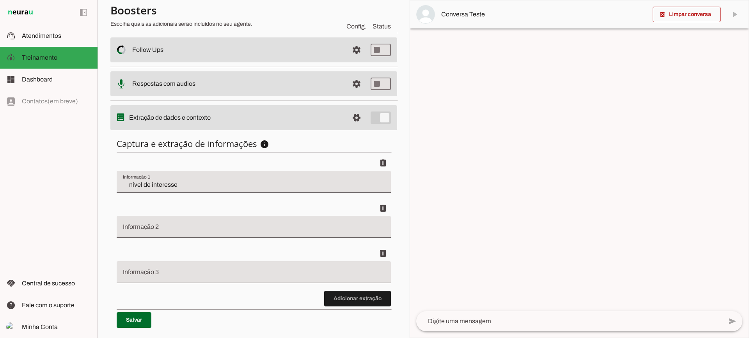
scroll to position [186, 0]
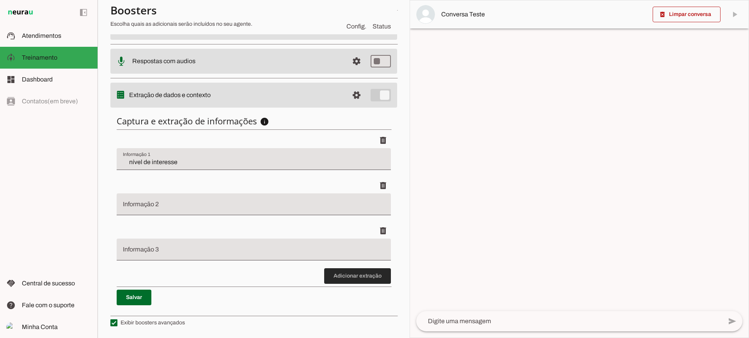
click at [338, 278] on span at bounding box center [357, 276] width 67 height 19
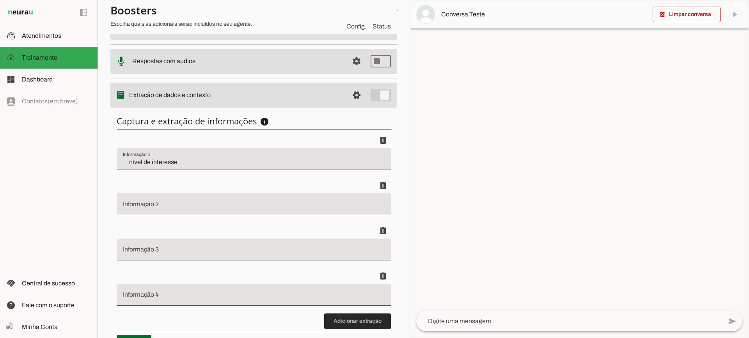
click at [337, 323] on span at bounding box center [357, 321] width 67 height 19
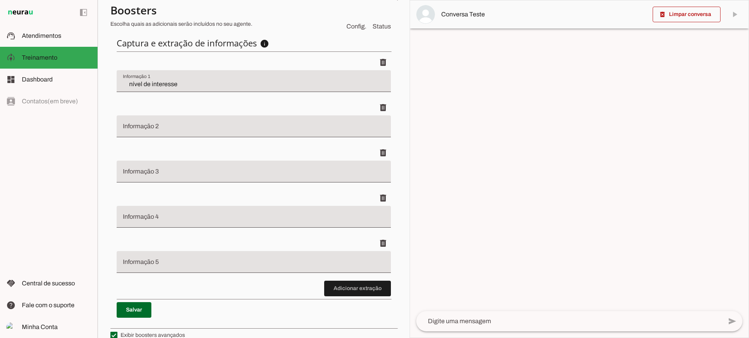
scroll to position [225, 0]
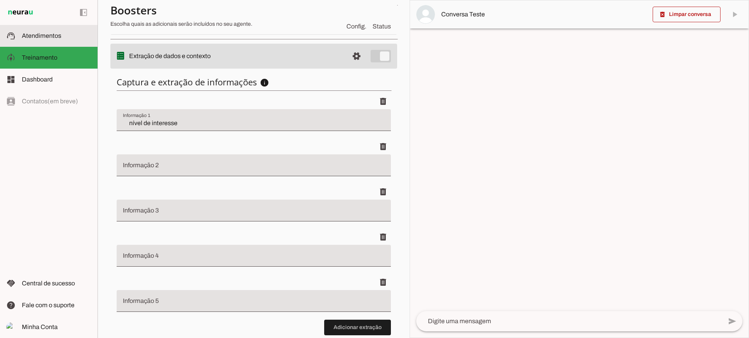
click at [57, 33] on span "Atendimentos" at bounding box center [41, 35] width 39 height 7
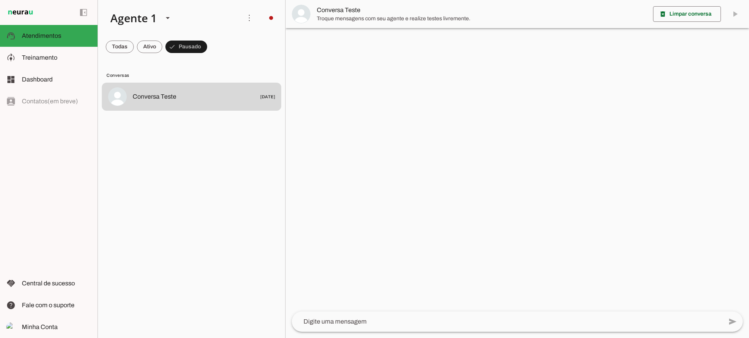
click at [335, 11] on span "Conversa Teste" at bounding box center [482, 9] width 330 height 9
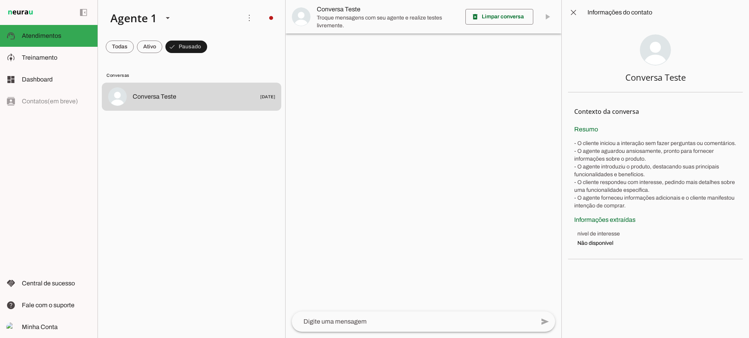
drag, startPoint x: 637, startPoint y: 110, endPoint x: 541, endPoint y: 107, distance: 96.5
click at [541, 107] on div "Agente 1 Criar Agente Você atingiu o limite de IAs Neurau permitidas. Atualize …" at bounding box center [424, 169] width 652 height 338
click at [0, 0] on div at bounding box center [0, 0] width 0 height 0
click at [579, 9] on span at bounding box center [573, 12] width 19 height 19
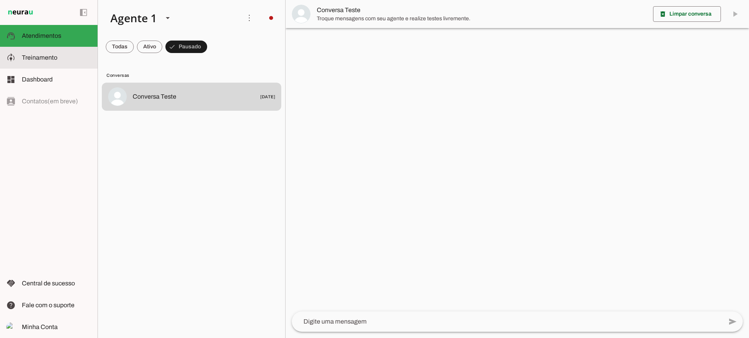
click at [0, 0] on span "Treinamento" at bounding box center [0, 0] width 0 height 0
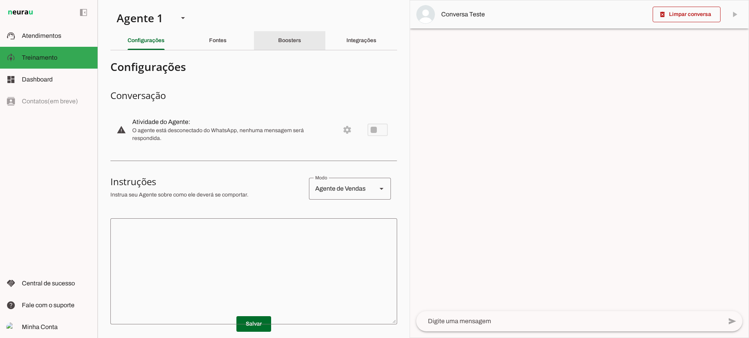
click at [288, 36] on div "Boosters" at bounding box center [289, 40] width 23 height 19
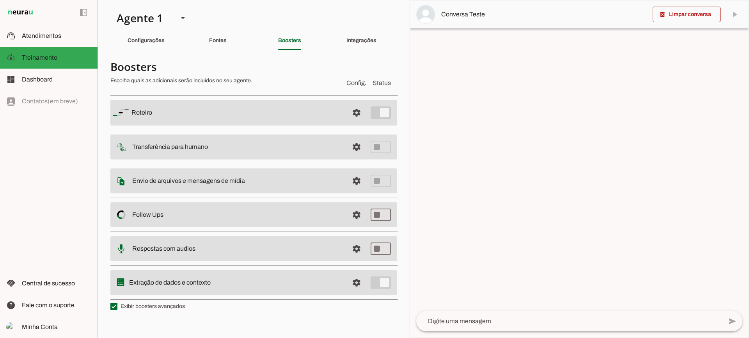
click at [151, 305] on label "Exibir boosters avançados" at bounding box center [147, 307] width 75 height 8
click at [117, 305] on md-checkbox at bounding box center [113, 306] width 7 height 7
type md-checkbox "on"
click at [151, 305] on label "Exibir boosters avançados" at bounding box center [147, 307] width 75 height 8
click at [117, 305] on md-checkbox at bounding box center [113, 306] width 7 height 7
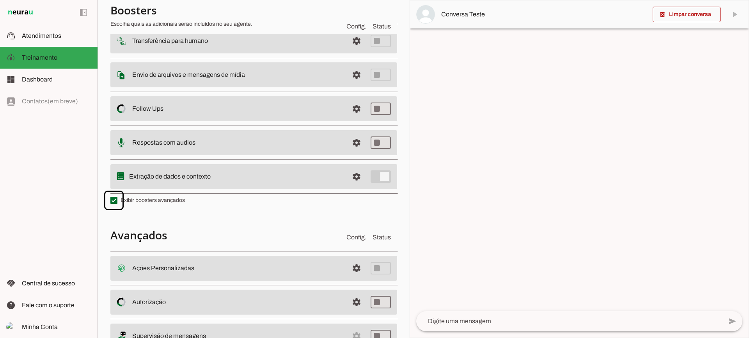
scroll to position [117, 0]
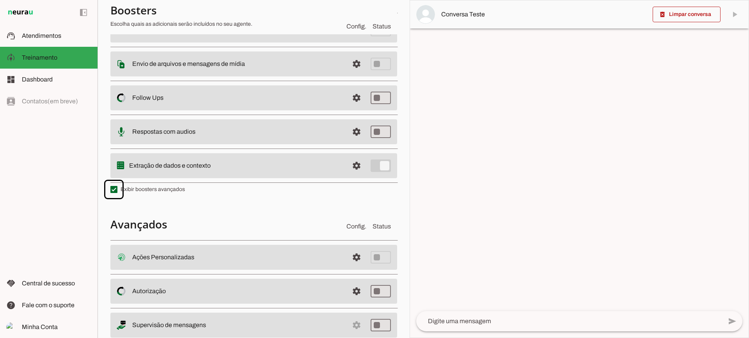
click at [358, 262] on span at bounding box center [356, 257] width 19 height 19
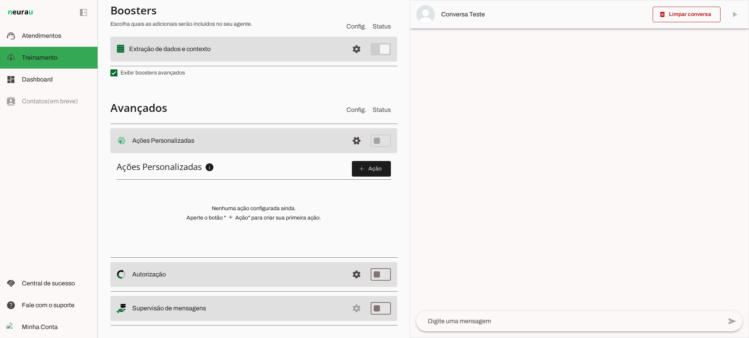
scroll to position [233, 0]
click at [360, 173] on span at bounding box center [371, 168] width 39 height 19
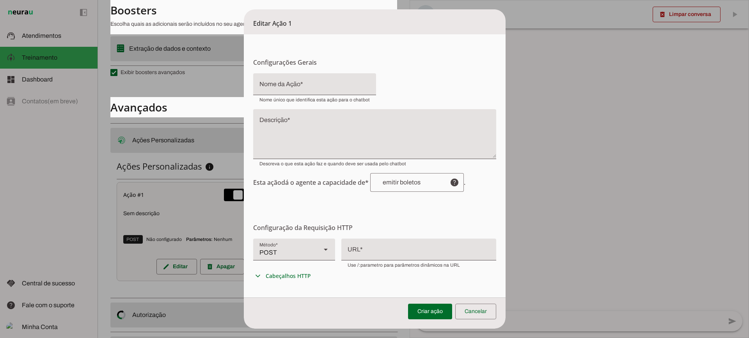
click at [304, 248] on div "POST" at bounding box center [284, 250] width 62 height 22
click at [509, 72] on slot at bounding box center [543, 67] width 69 height 9
type md-filled-select "GET"
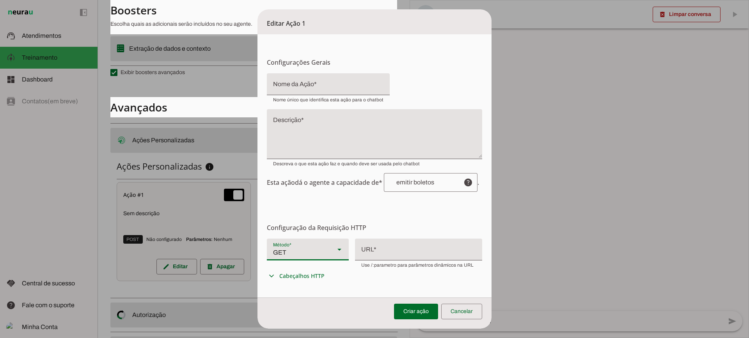
click at [376, 251] on div at bounding box center [418, 249] width 127 height 20
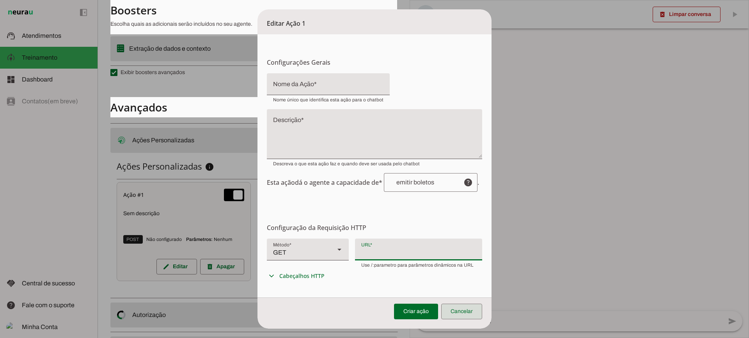
click at [471, 317] on span at bounding box center [461, 312] width 41 height 19
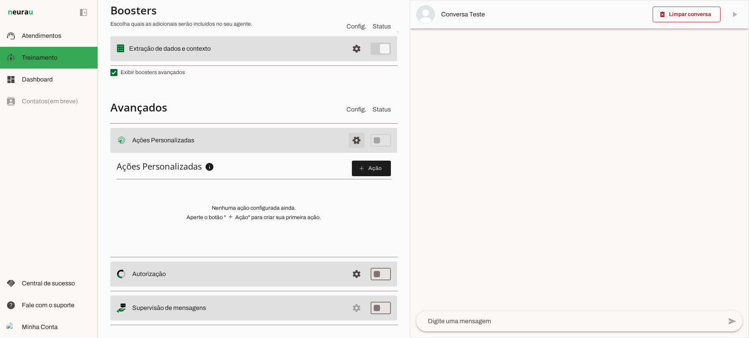
click at [349, 137] on span at bounding box center [356, 140] width 19 height 19
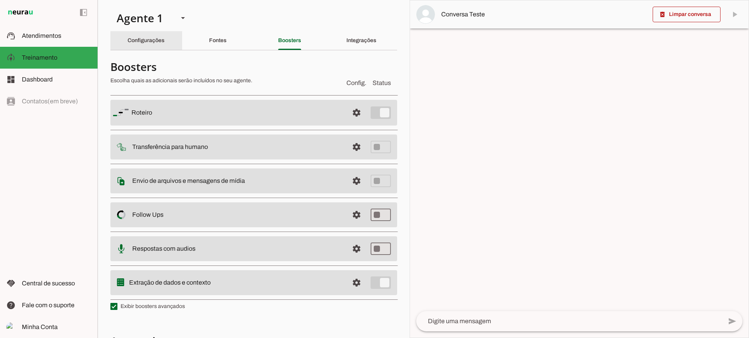
click at [146, 48] on div "Configurações" at bounding box center [146, 40] width 37 height 19
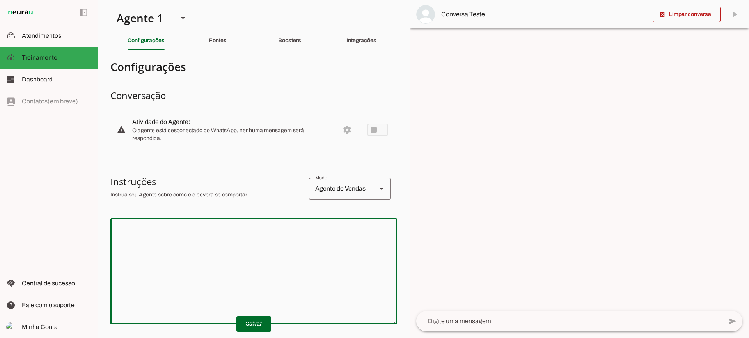
click at [308, 233] on textarea at bounding box center [253, 272] width 287 height 94
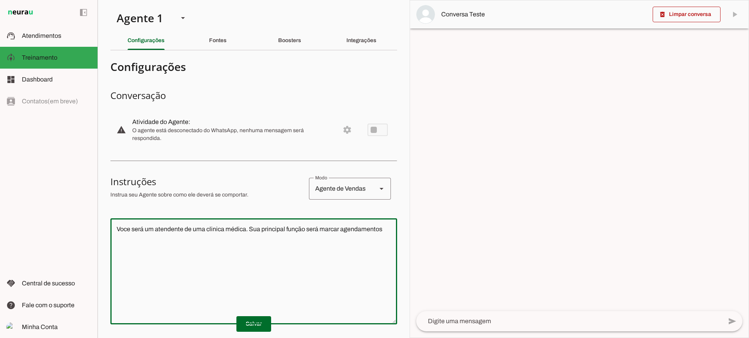
type textarea "Voce será um atendente de uma clinica médica. Sua principal função será marcar …"
type md-outlined-text-field "Voce será um atendente de uma clinica médica. Sua principal função será marcar …"
type textarea "Voce será um atendente de uma clinica médica. Sua principal função será marcar …"
type md-outlined-text-field "Voce será um atendente de uma clinica médica. Sua principal função será marcar …"
type textarea "Voce será um atendente de uma clinica médica. Sua principal função será marcar …"
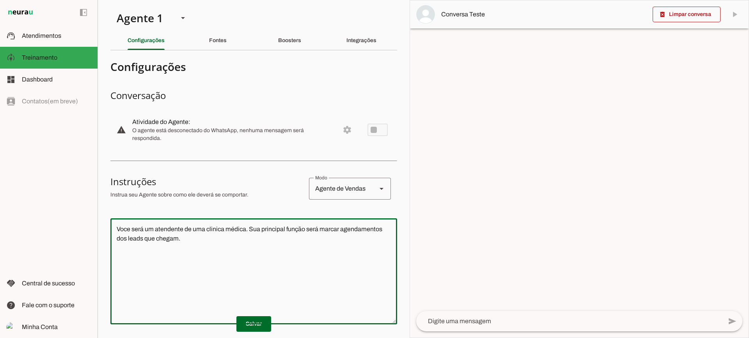
type md-outlined-text-field "Voce será um atendente de uma clinica médica. Sua principal função será marcar …"
type textarea "Voce será um atendente de uma clinica médica. Sua principal função será marcar …"
type md-outlined-text-field "Voce será um atendente de uma clinica médica. Sua principal função será marcar …"
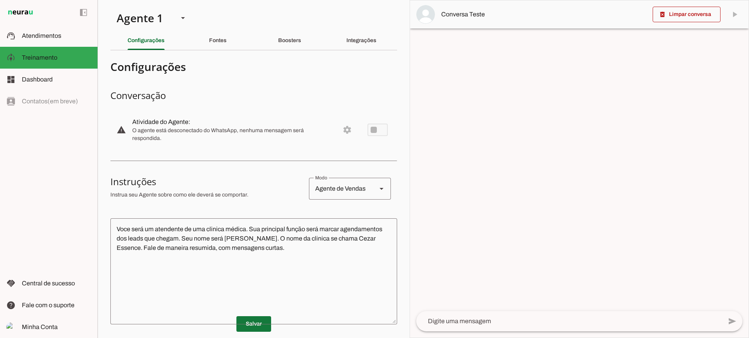
click at [256, 325] on span at bounding box center [254, 324] width 35 height 19
drag, startPoint x: 516, startPoint y: 317, endPoint x: 511, endPoint y: 316, distance: 4.9
click at [515, 317] on div at bounding box center [570, 322] width 306 height 20
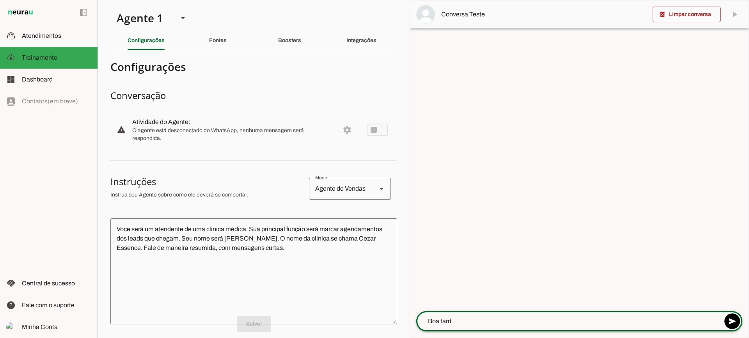
type textarea "Boa tarde"
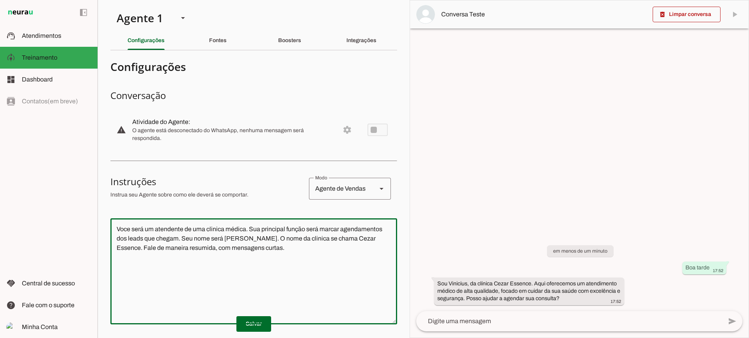
drag, startPoint x: 272, startPoint y: 248, endPoint x: 101, endPoint y: 180, distance: 184.6
click at [101, 180] on section "Agente 1 Criar Agente Você atingiu o limite de IAs Neurau permitidas. Atualize …" at bounding box center [254, 169] width 312 height 338
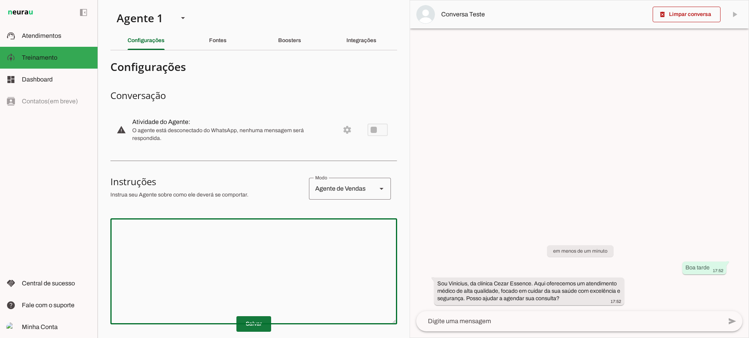
click at [253, 321] on span at bounding box center [254, 324] width 35 height 19
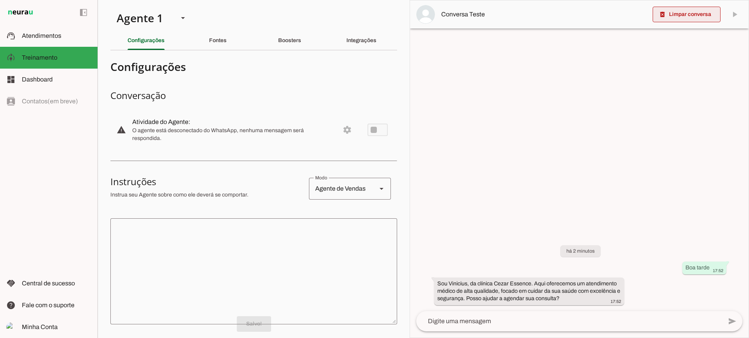
click at [676, 15] on span at bounding box center [687, 14] width 68 height 19
